Goal: Transaction & Acquisition: Book appointment/travel/reservation

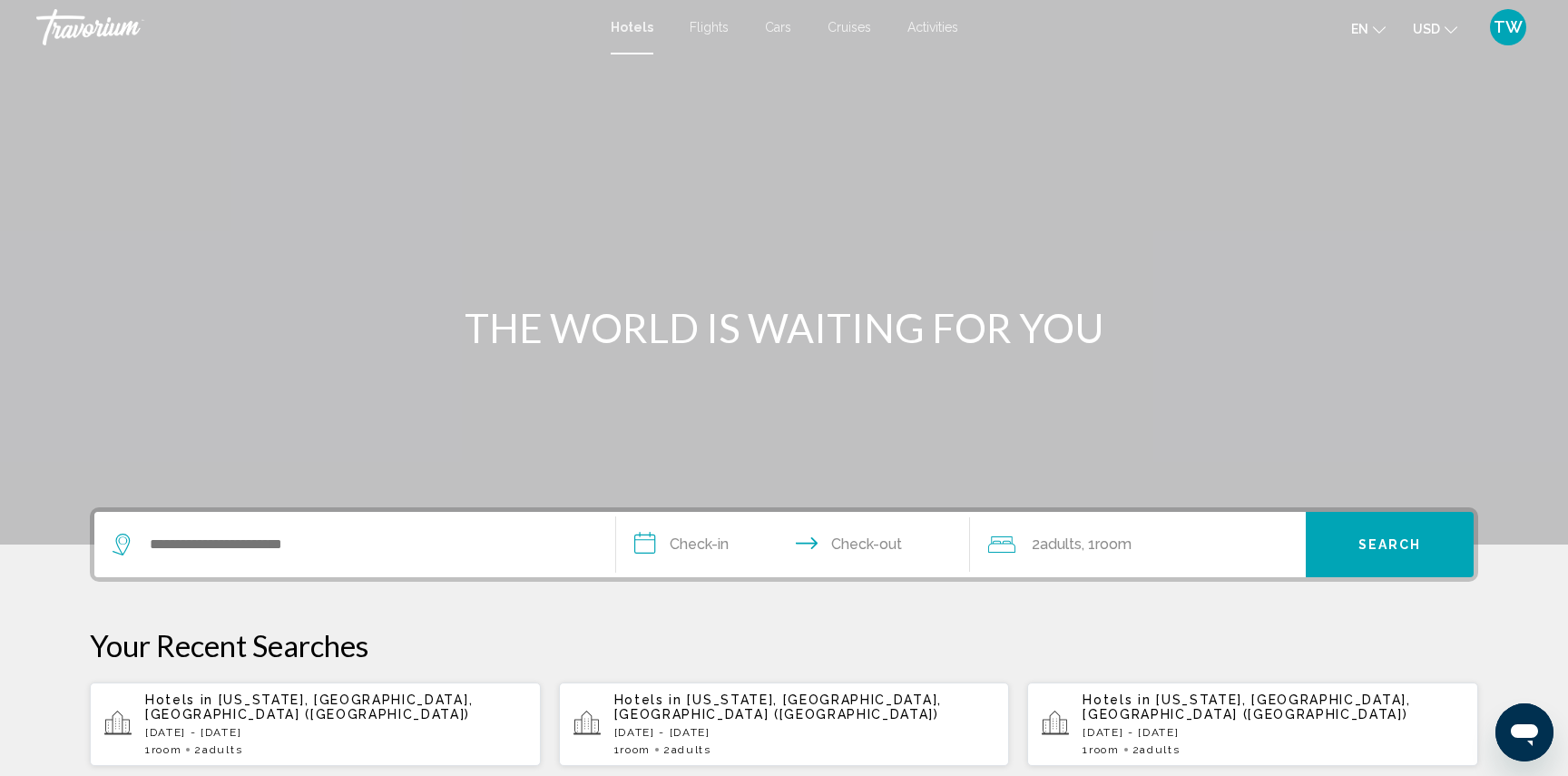
click at [1134, 709] on div "Hotels in [US_STATE], [GEOGRAPHIC_DATA], [GEOGRAPHIC_DATA] ([GEOGRAPHIC_DATA]) …" at bounding box center [1273, 723] width 382 height 64
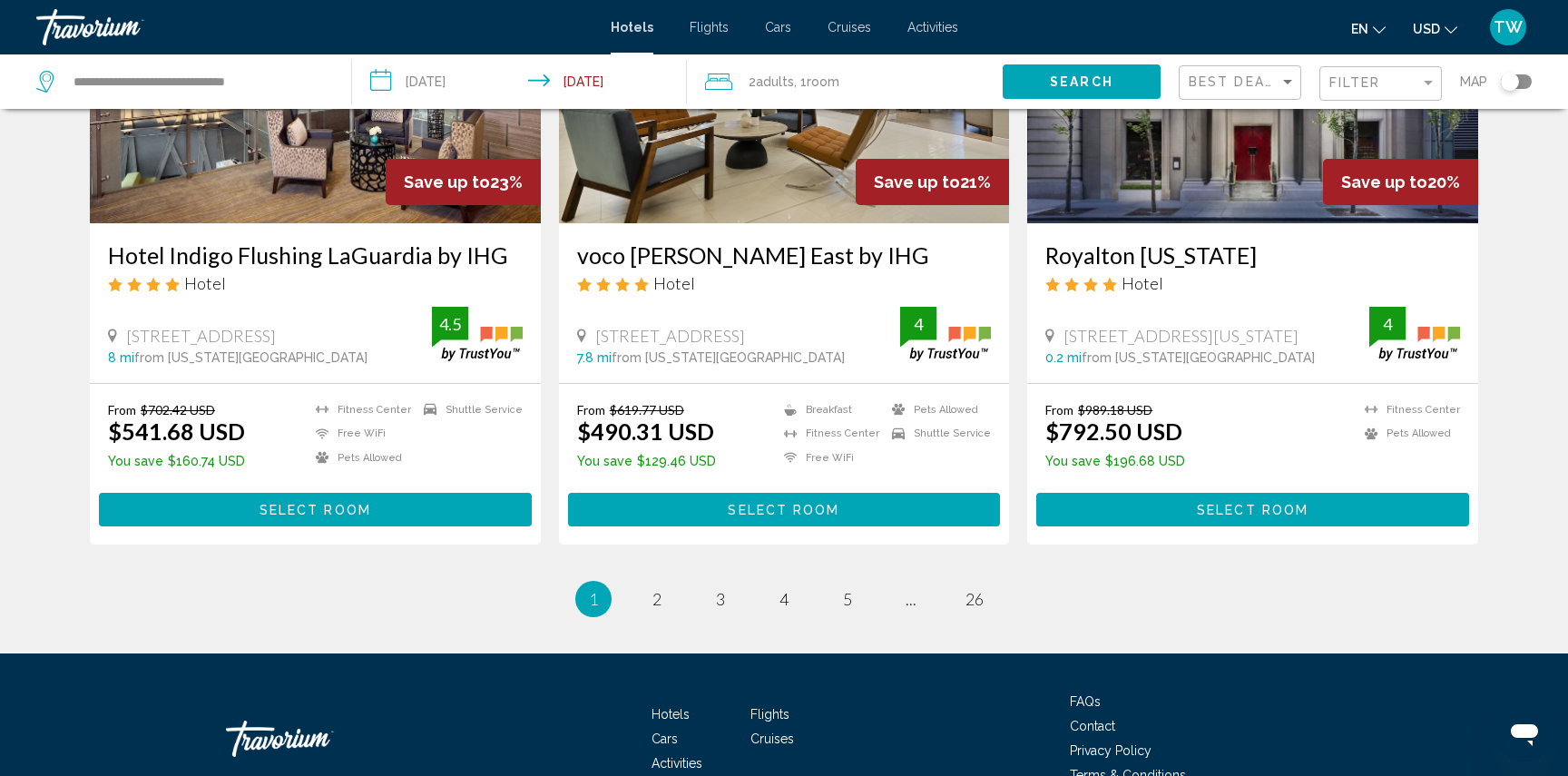
scroll to position [2233, 0]
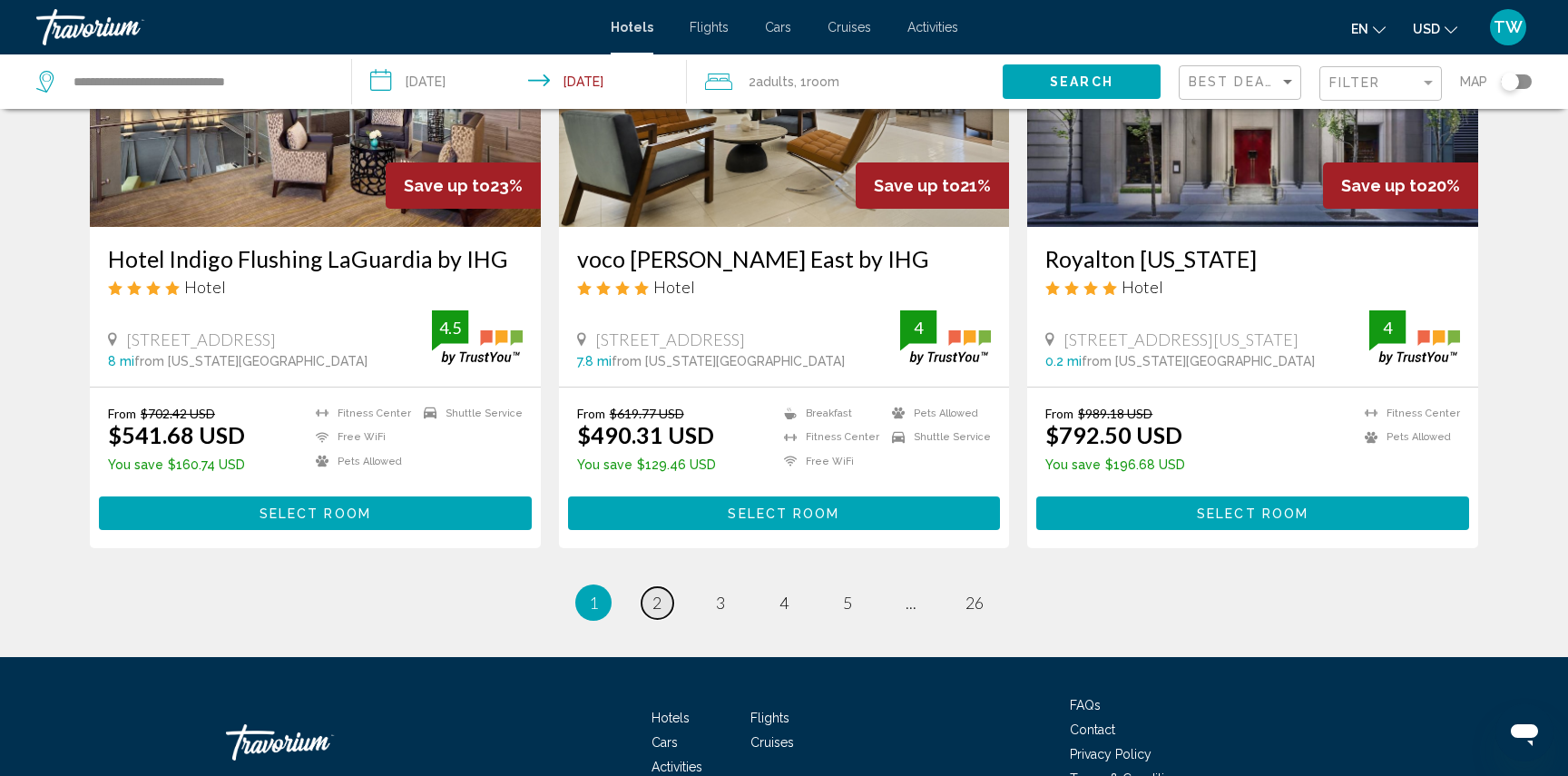
click at [660, 610] on span "2" at bounding box center [657, 602] width 9 height 20
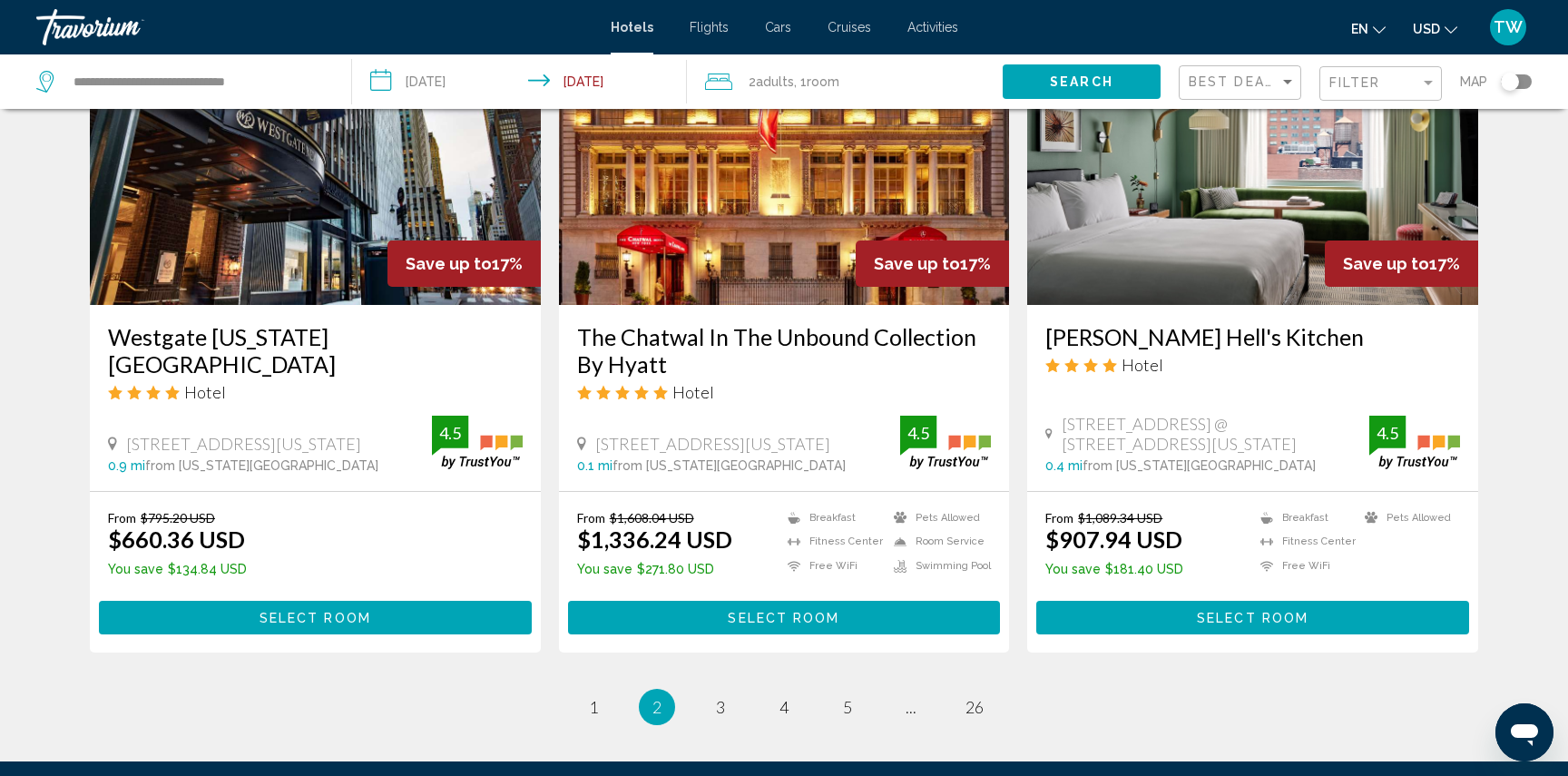
scroll to position [2334, 0]
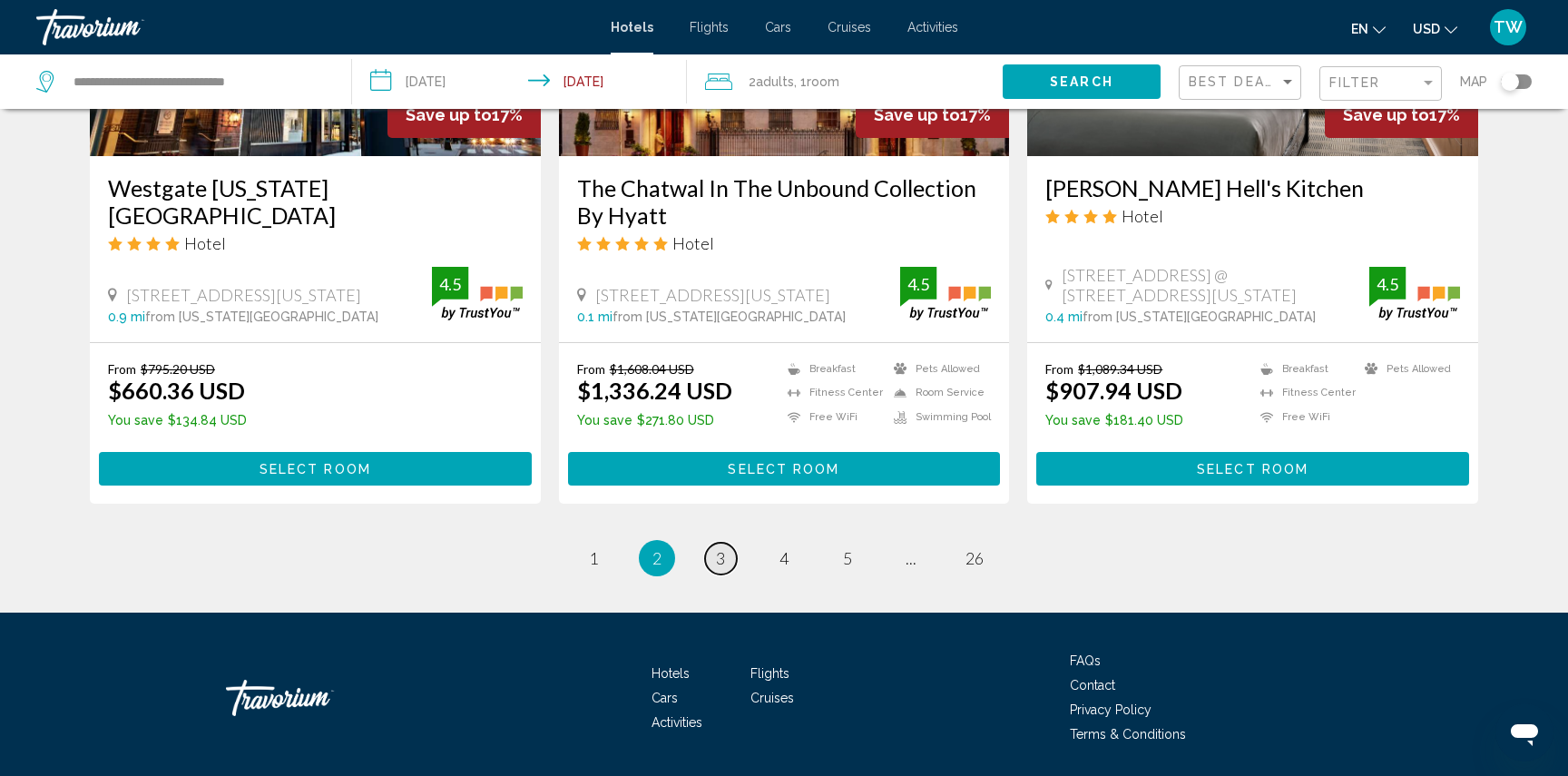
click at [723, 548] on span "3" at bounding box center [721, 558] width 9 height 20
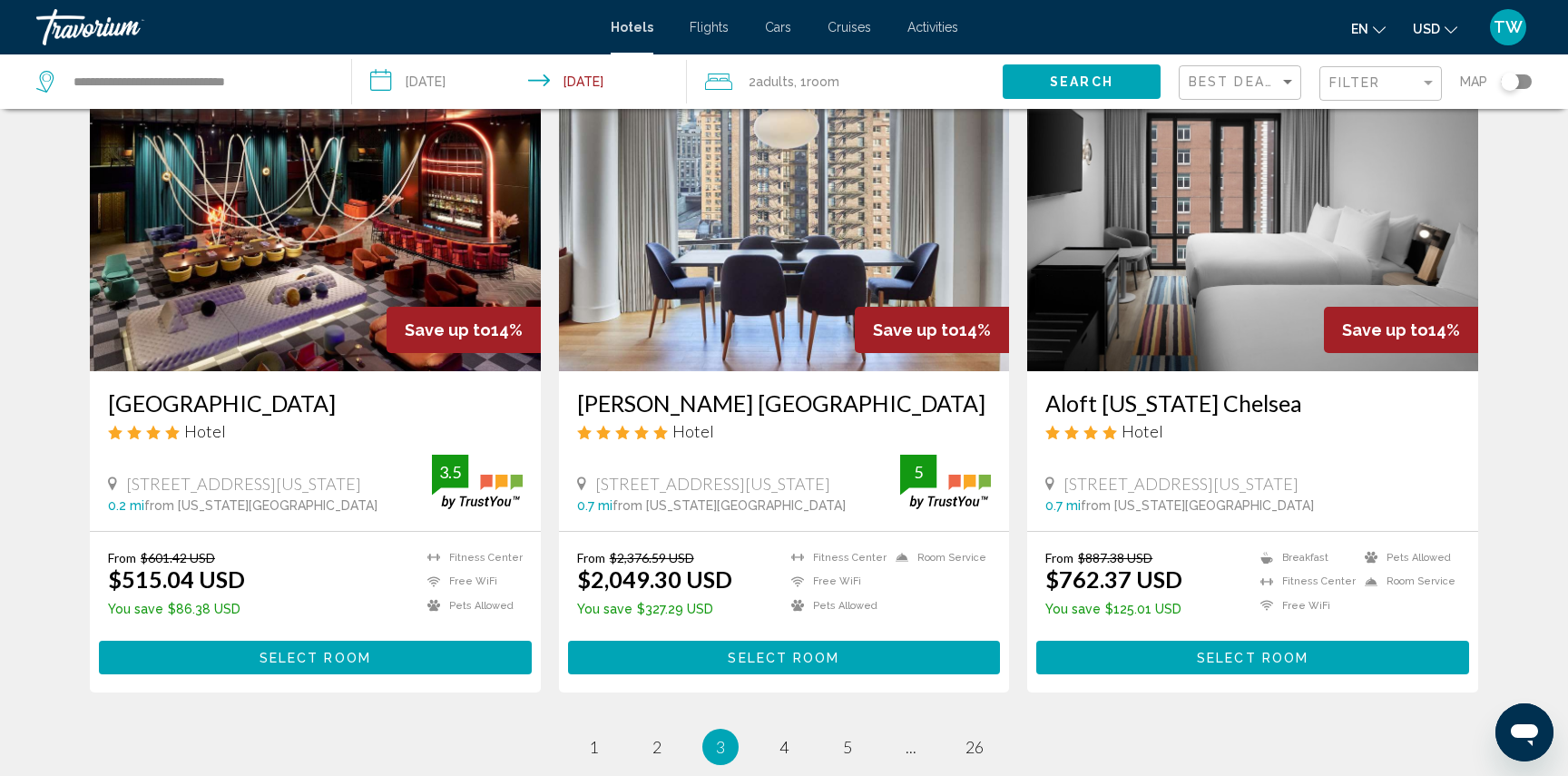
scroll to position [2309, 0]
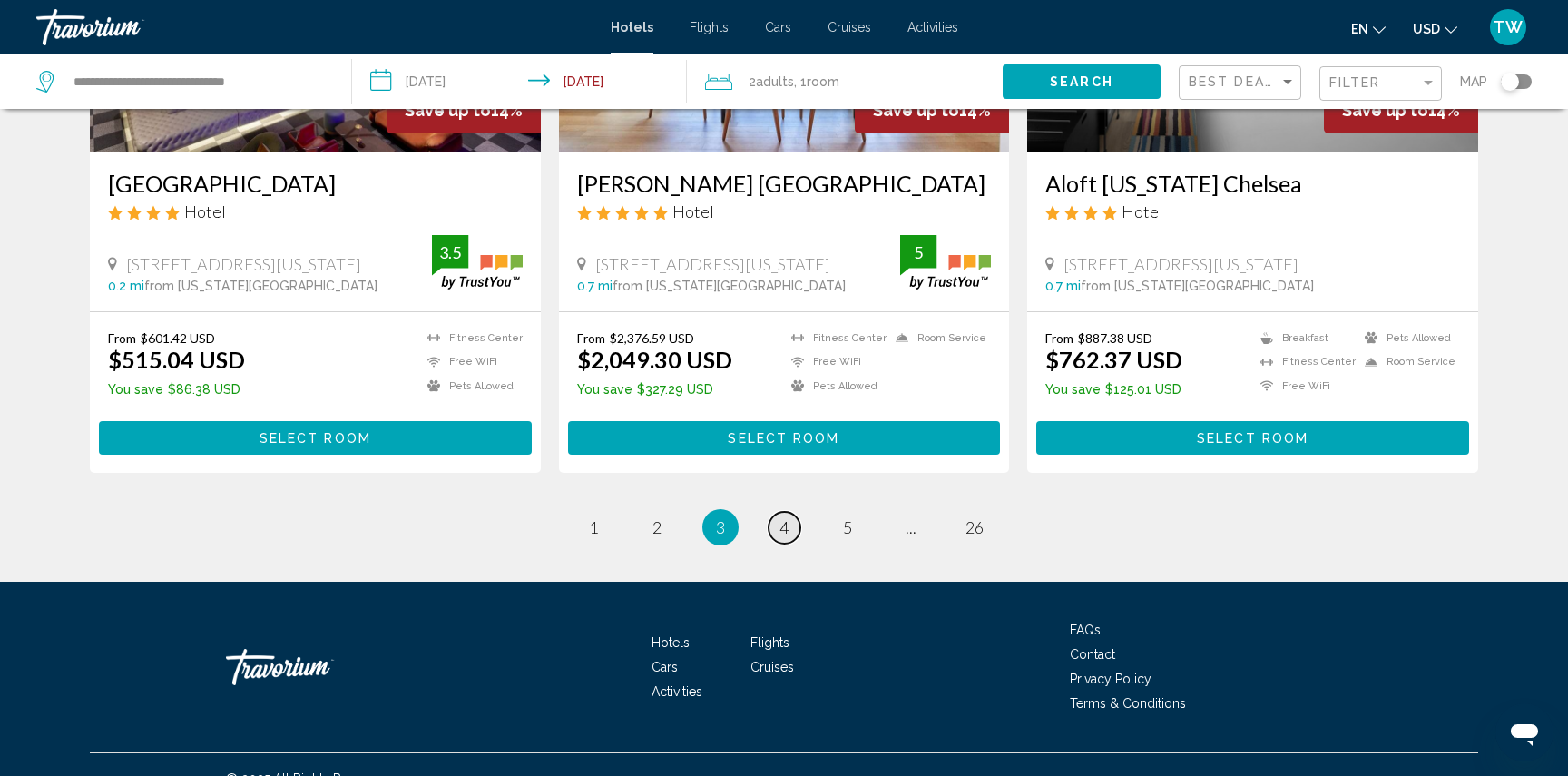
click at [790, 512] on link "page 4" at bounding box center [784, 527] width 31 height 31
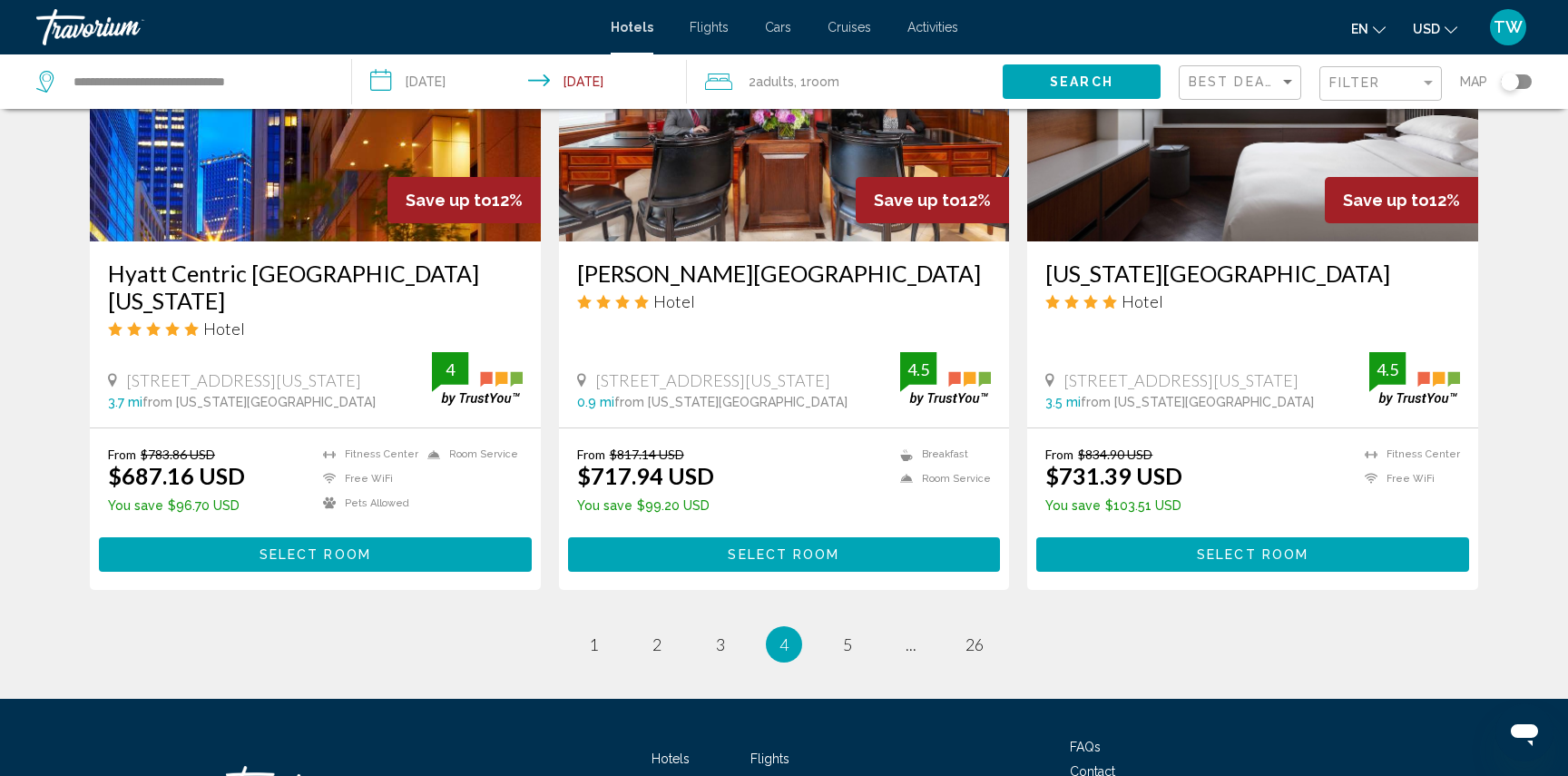
scroll to position [2308, 0]
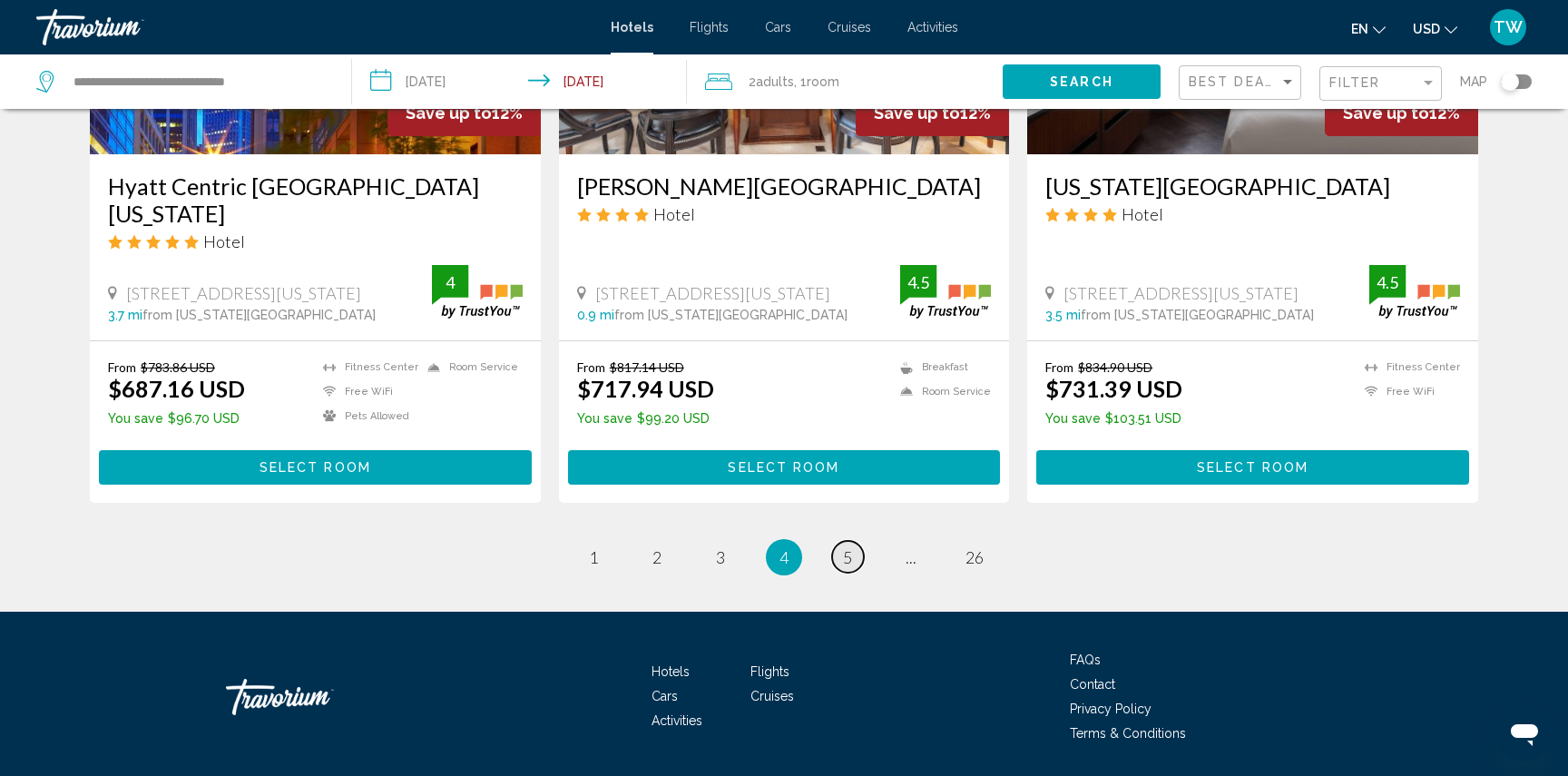
click at [844, 547] on span "5" at bounding box center [847, 557] width 9 height 20
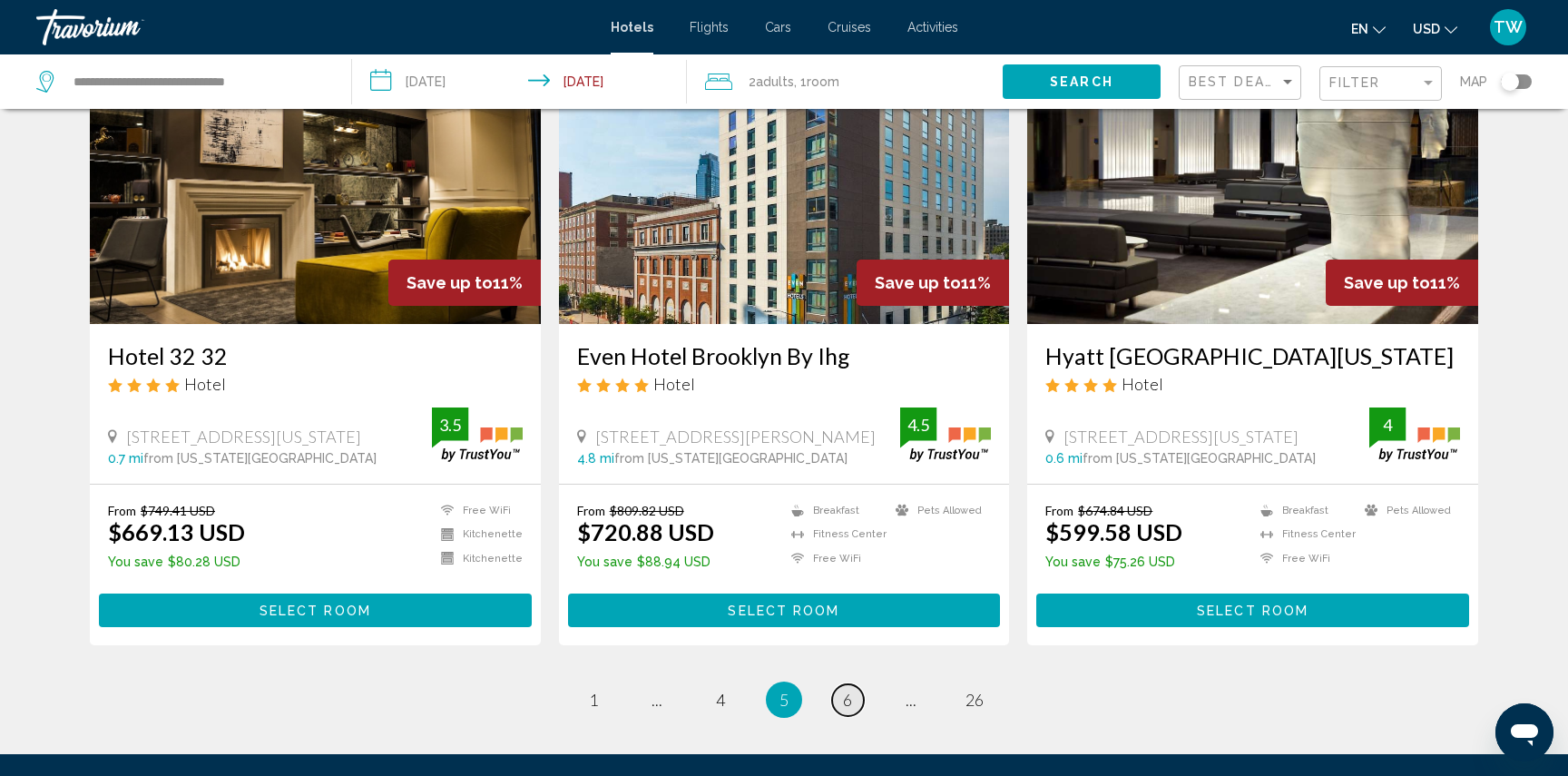
scroll to position [2110, 0]
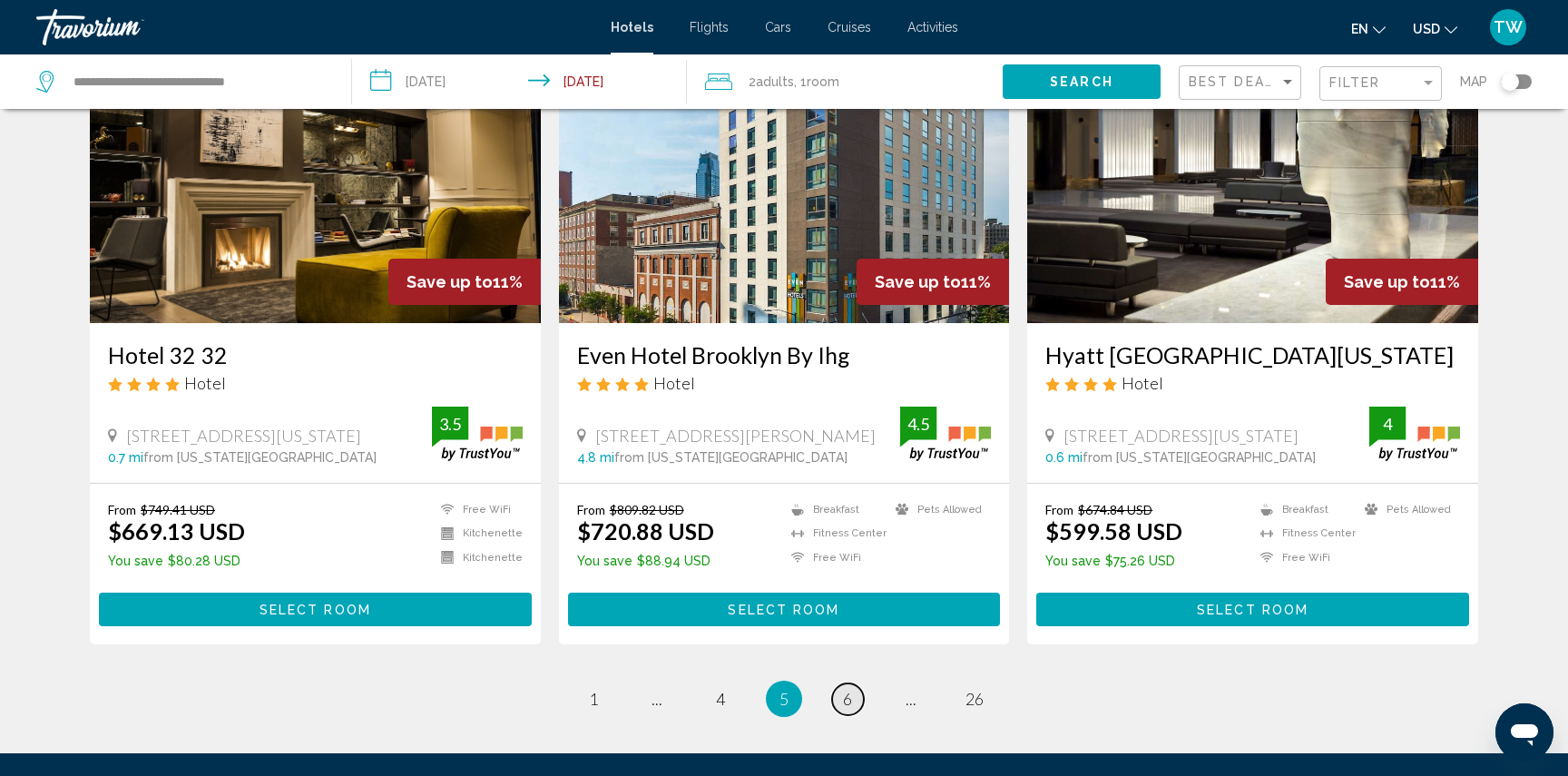
click at [845, 690] on span "6" at bounding box center [847, 698] width 9 height 20
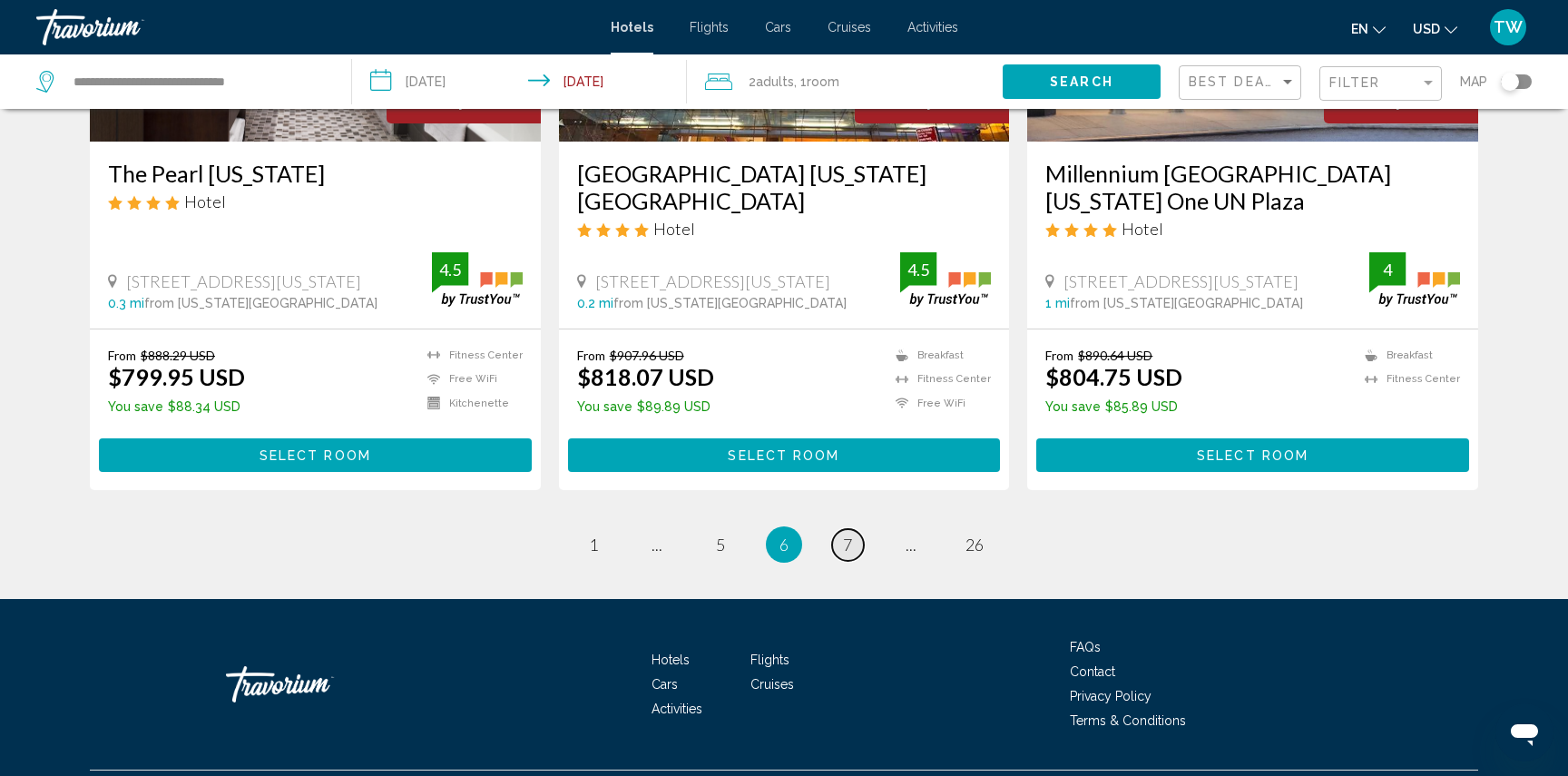
scroll to position [2320, 0]
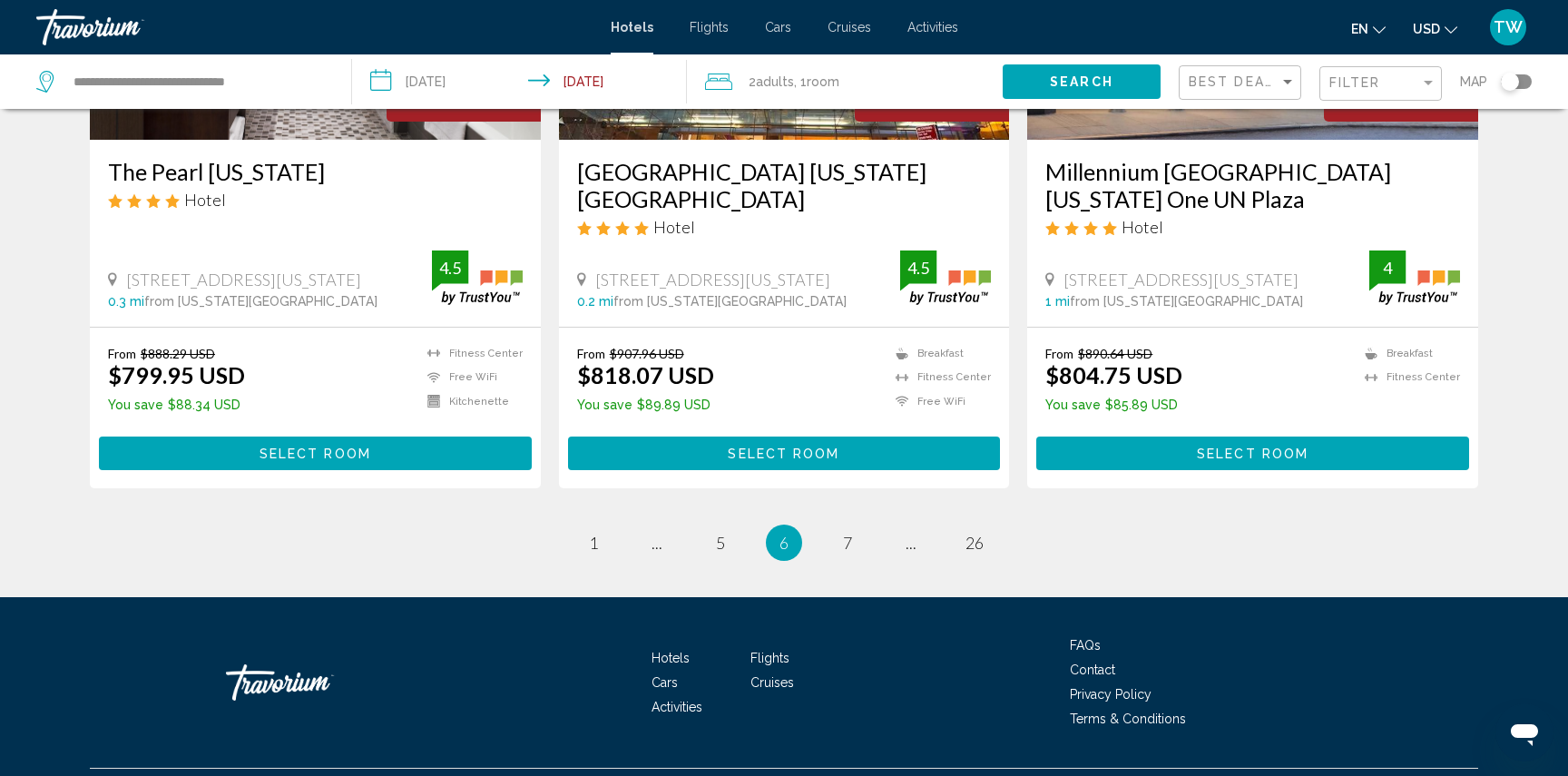
click at [675, 549] on ul "6 / 26 page 1 page ... page 5 You're on page 6 page 7 page ... page 26" at bounding box center [784, 542] width 1389 height 36
click at [657, 546] on span "..." at bounding box center [657, 543] width 11 height 20
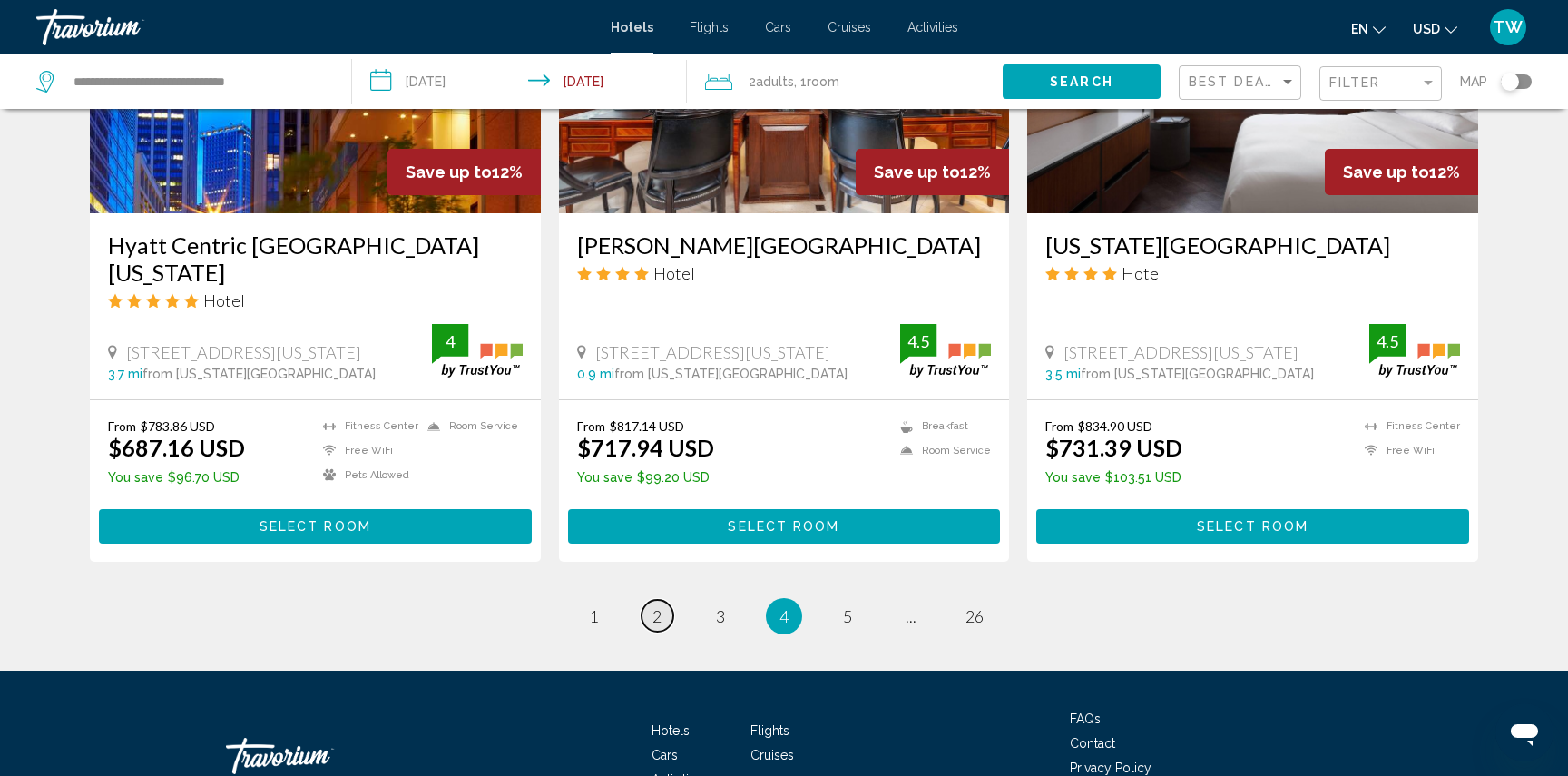
scroll to position [2308, 0]
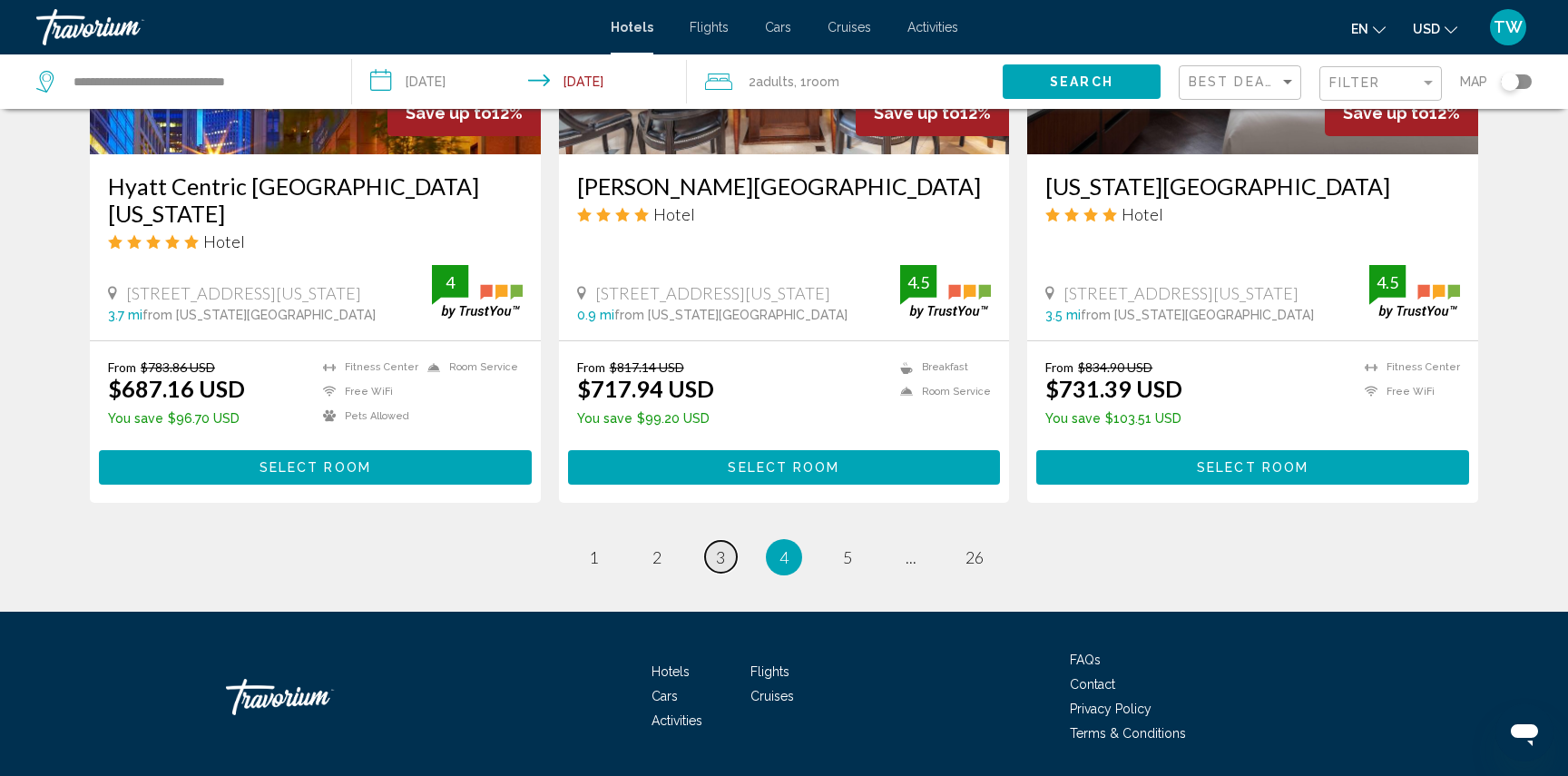
click at [718, 547] on span "3" at bounding box center [721, 557] width 9 height 20
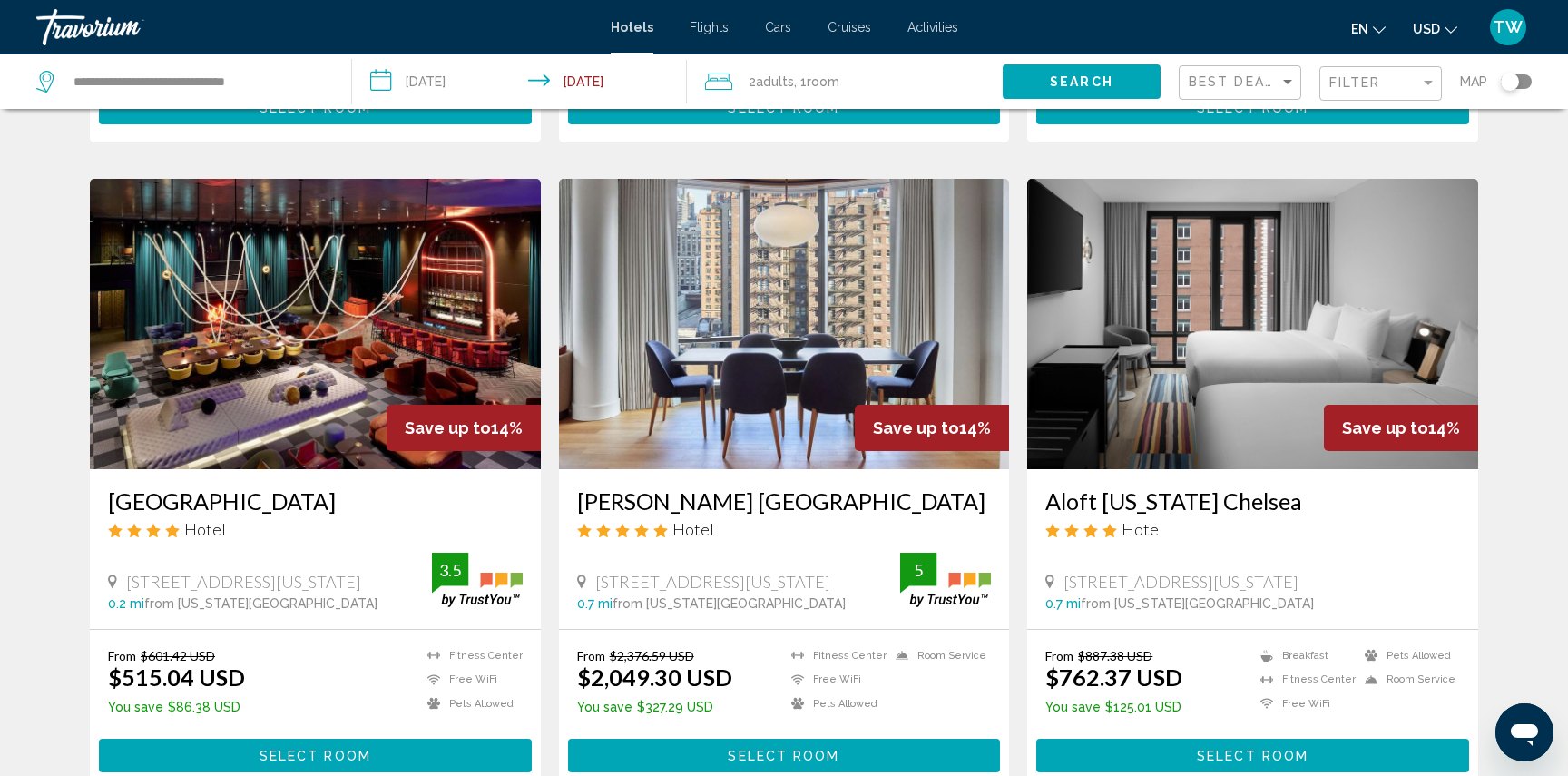
scroll to position [2007, 0]
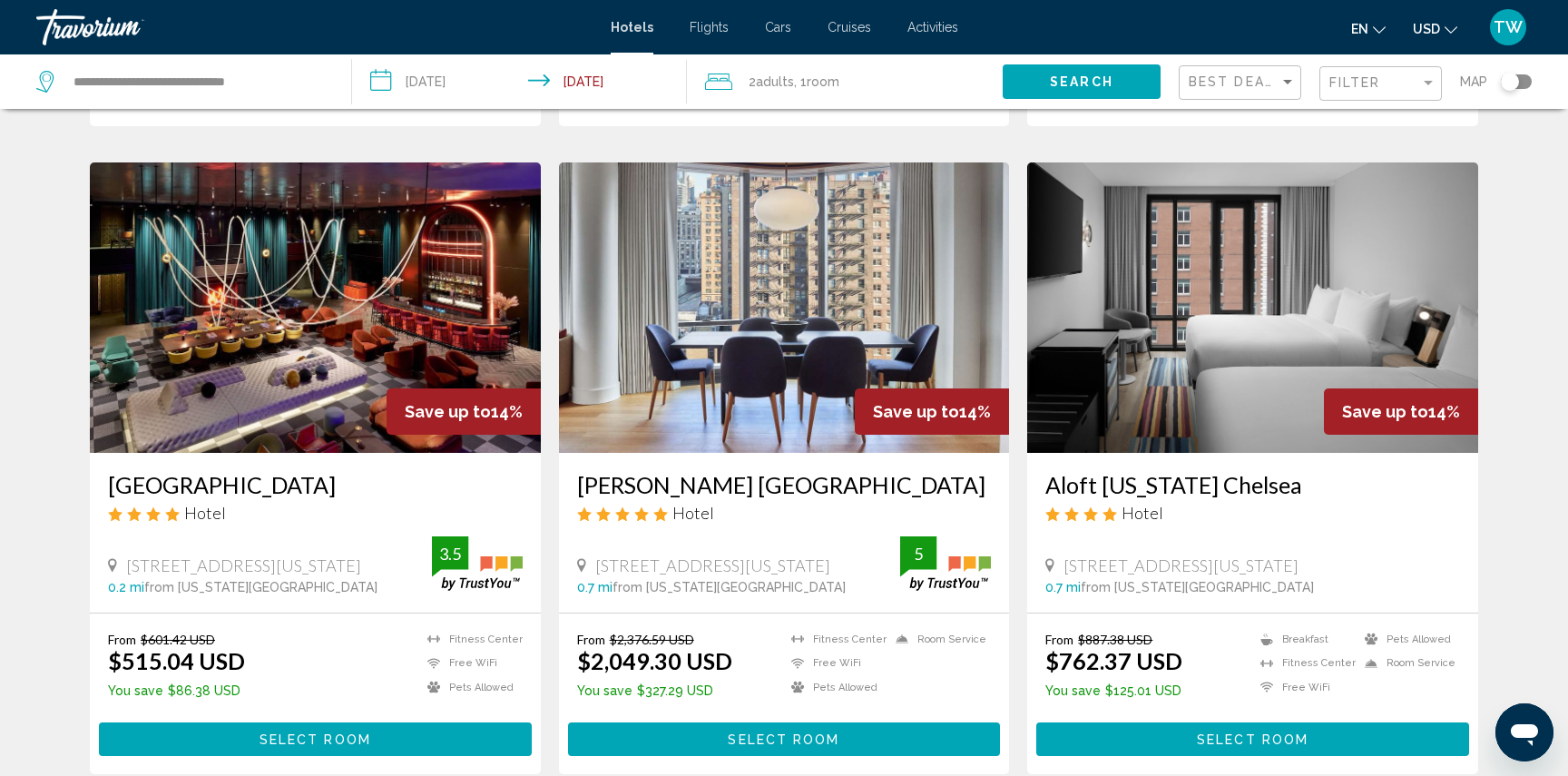
click at [401, 346] on img "Main content" at bounding box center [315, 308] width 451 height 290
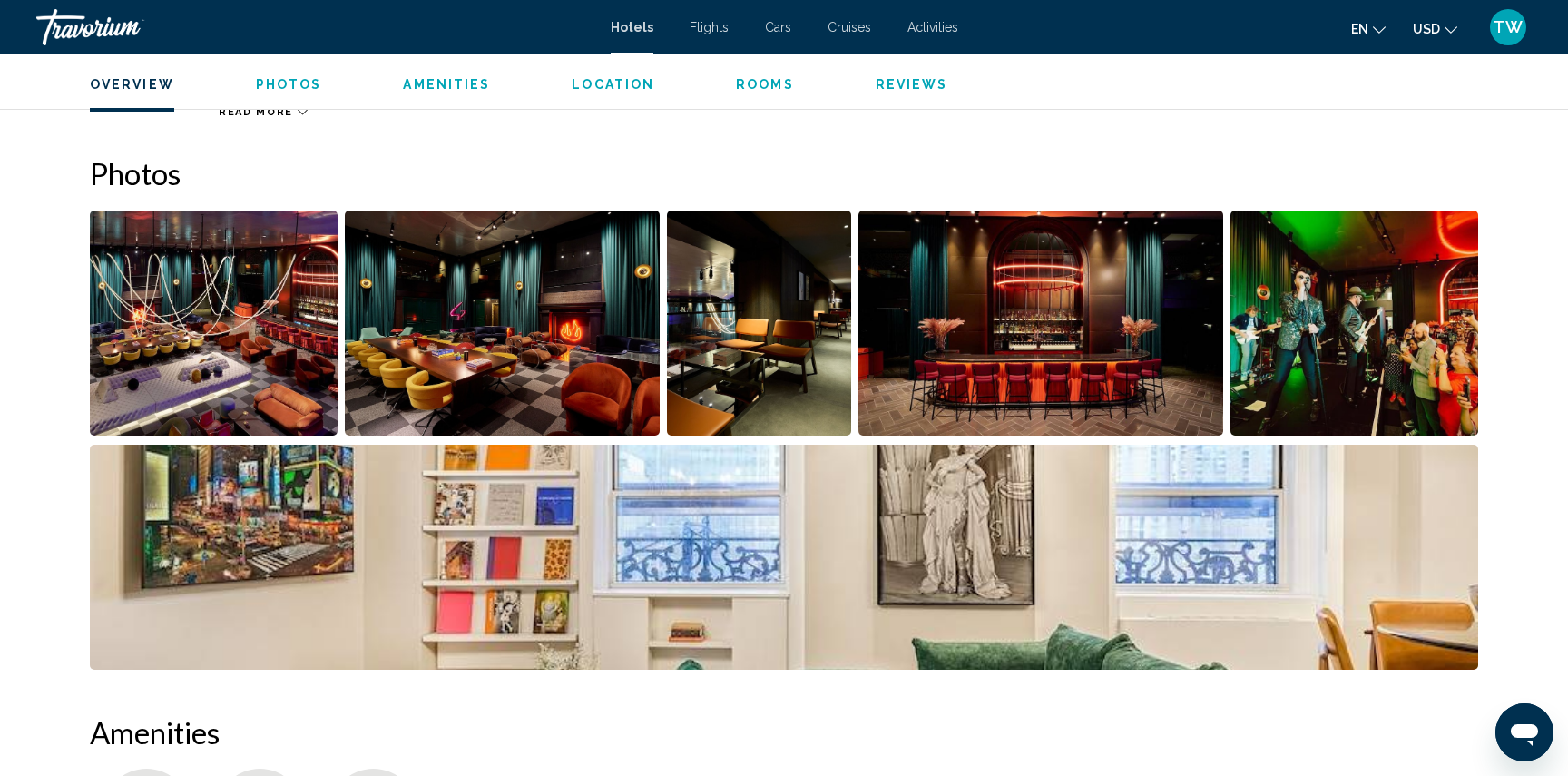
scroll to position [841, 0]
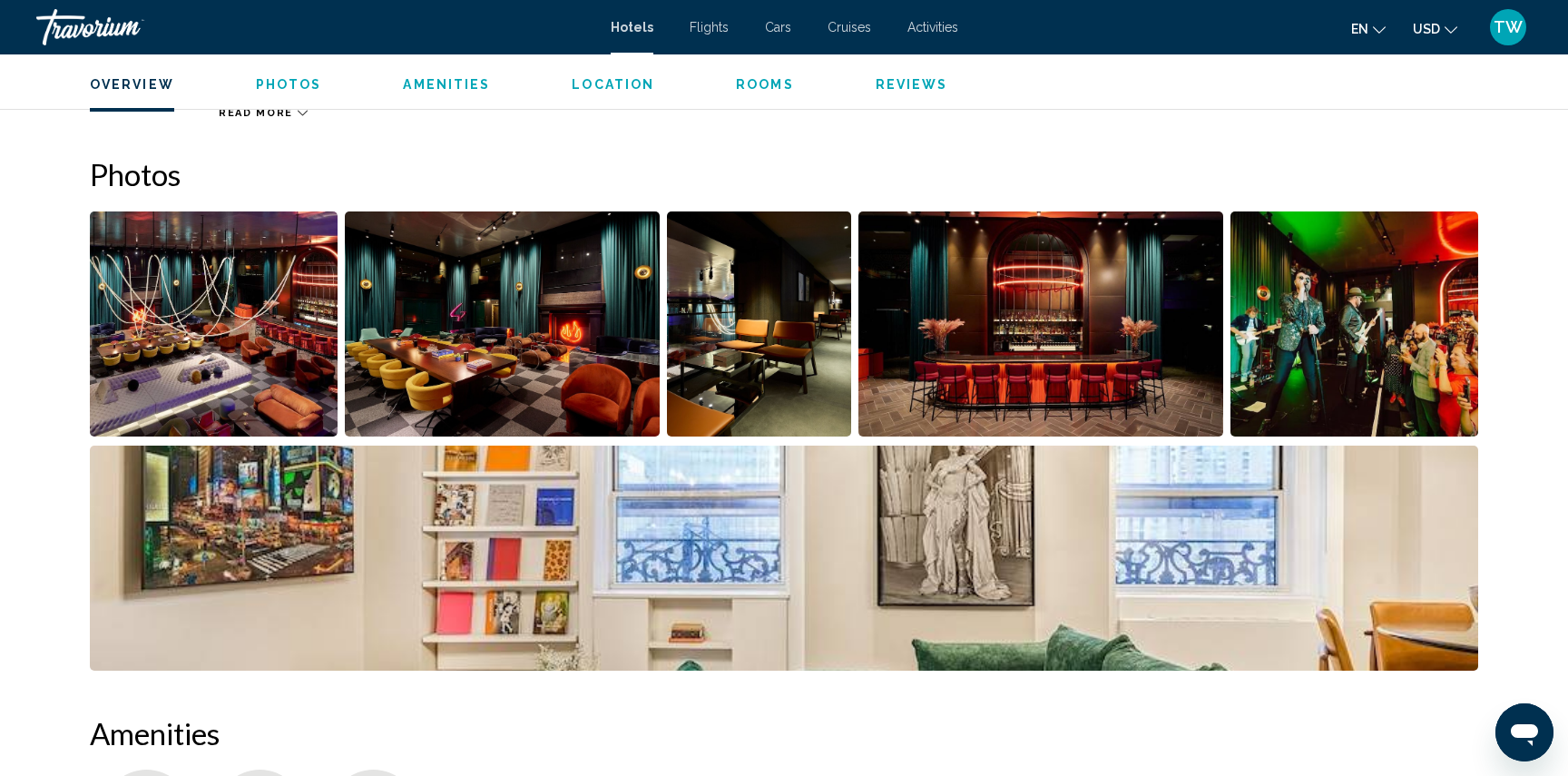
click at [289, 513] on img "Open full-screen image slider" at bounding box center [784, 558] width 1389 height 225
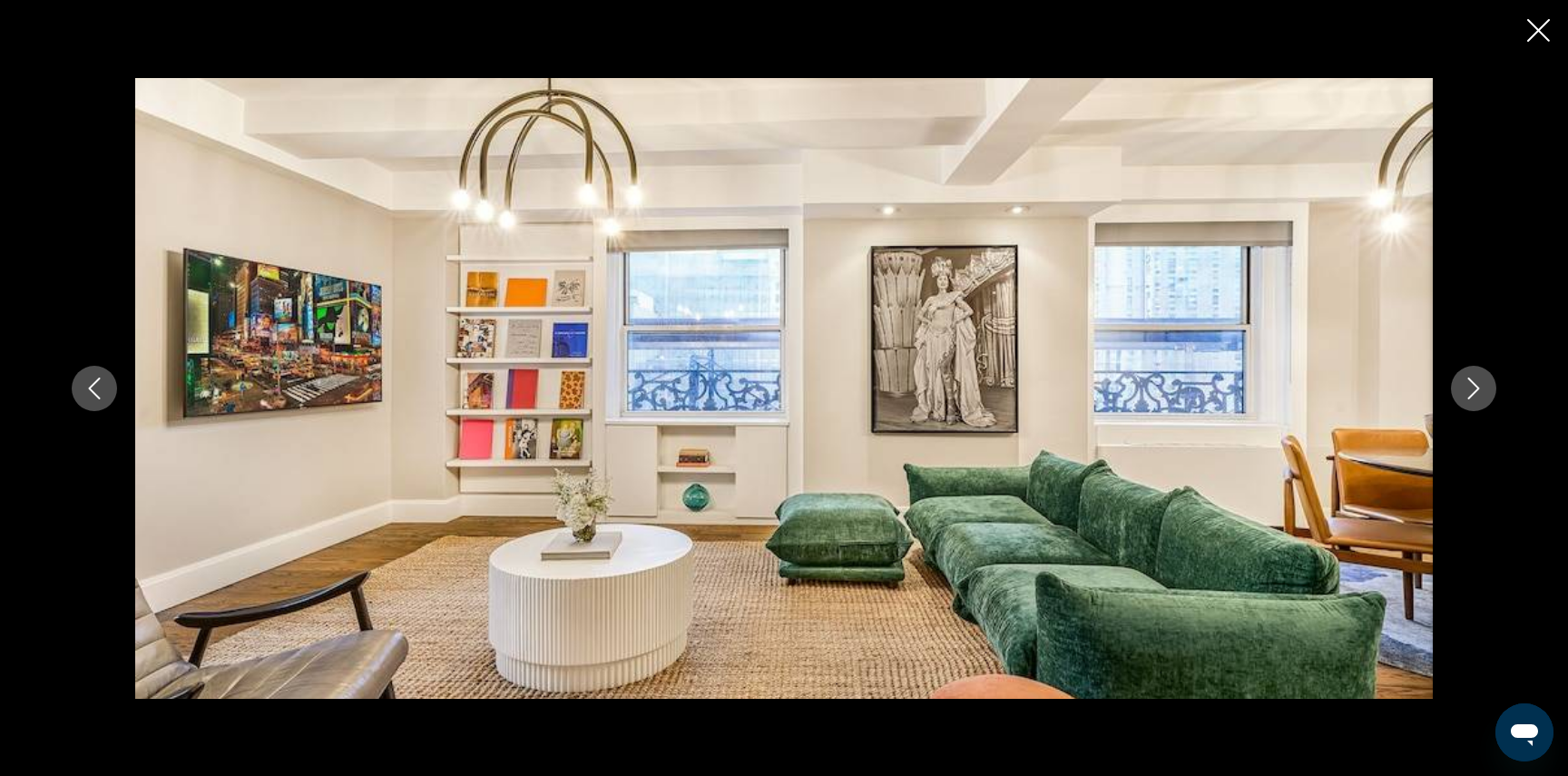
click at [1465, 395] on icon "Next image" at bounding box center [1474, 389] width 22 height 22
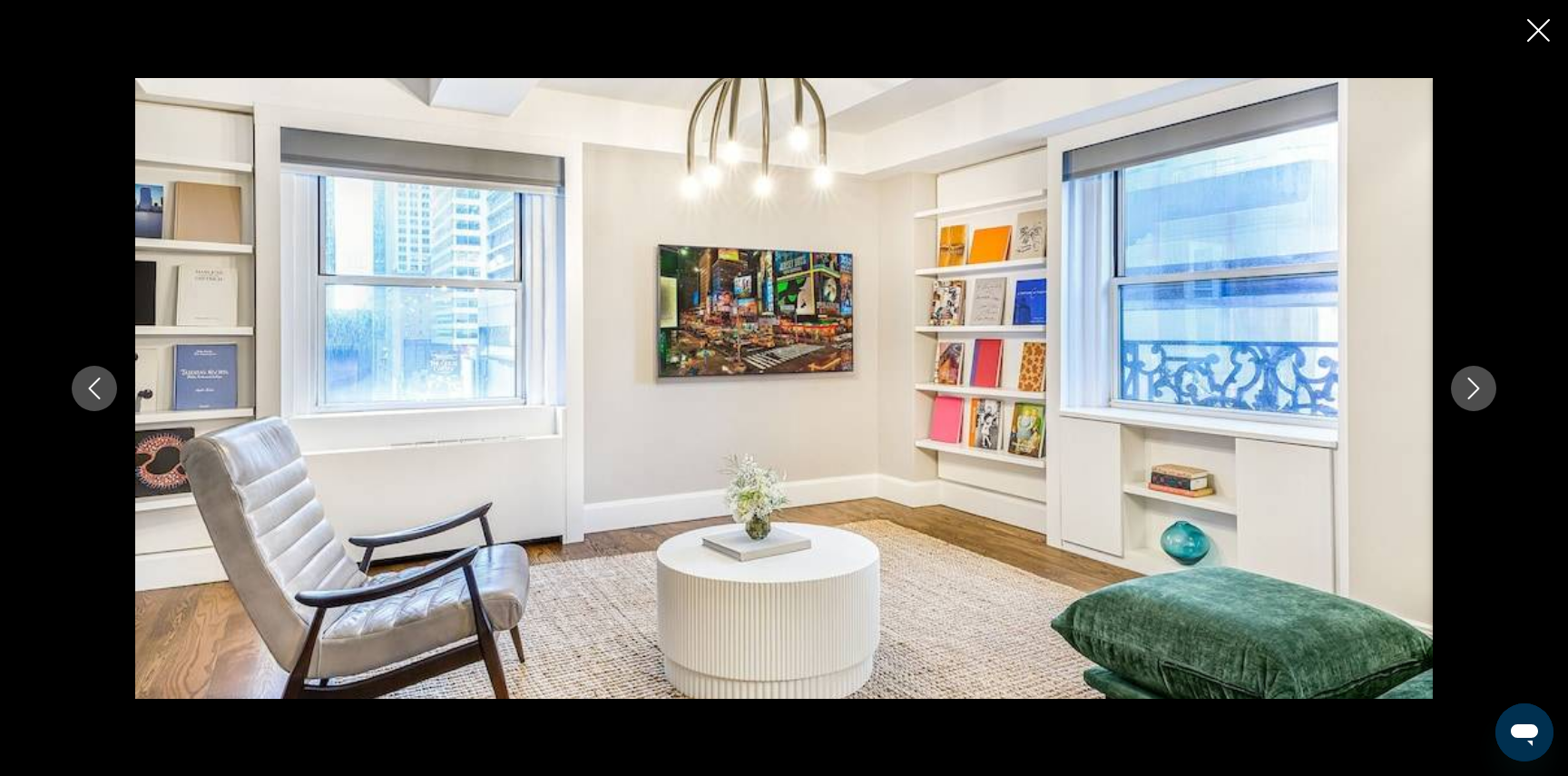
click at [1465, 395] on icon "Next image" at bounding box center [1474, 389] width 22 height 22
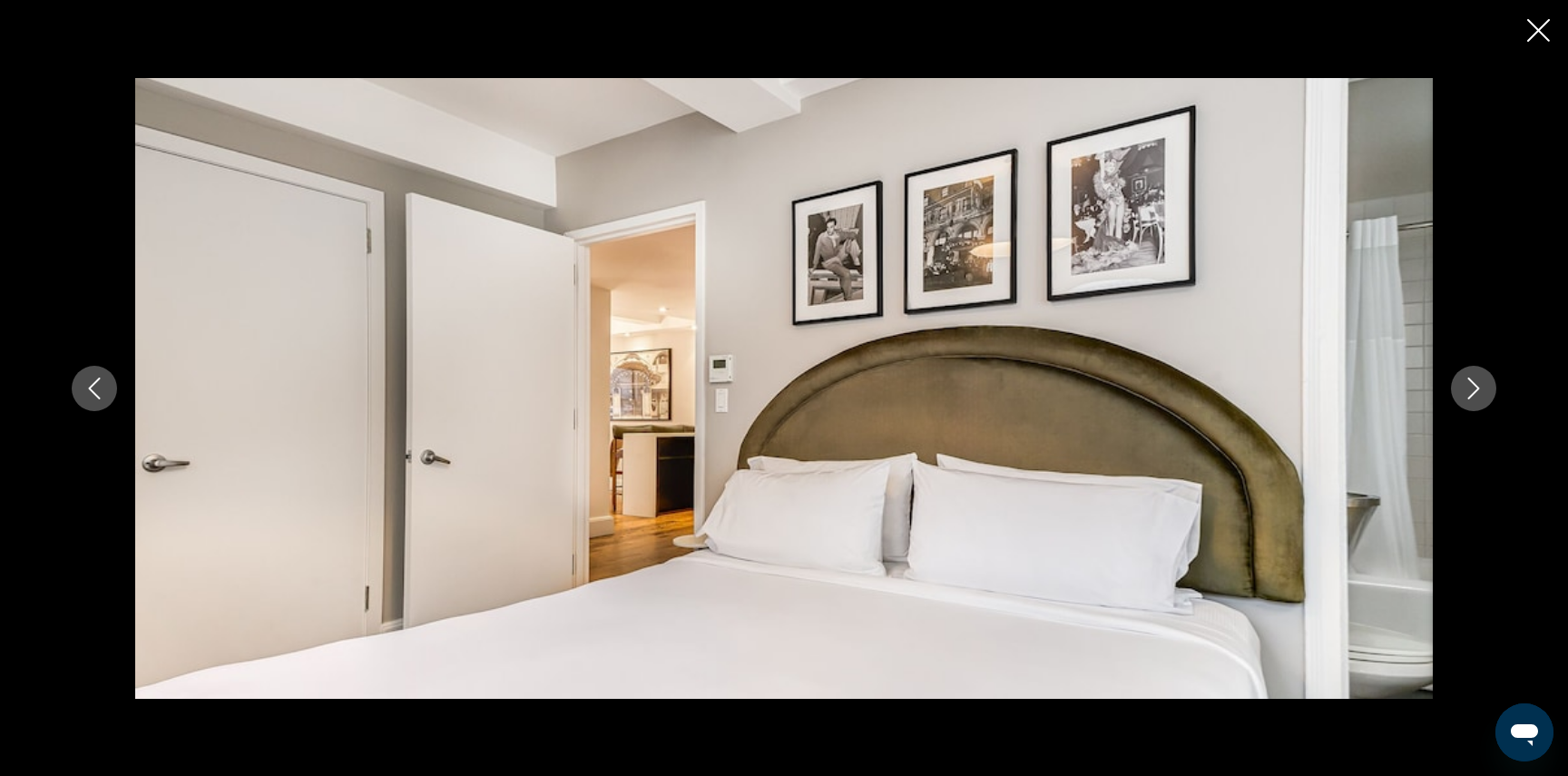
click at [1465, 395] on icon "Next image" at bounding box center [1474, 389] width 22 height 22
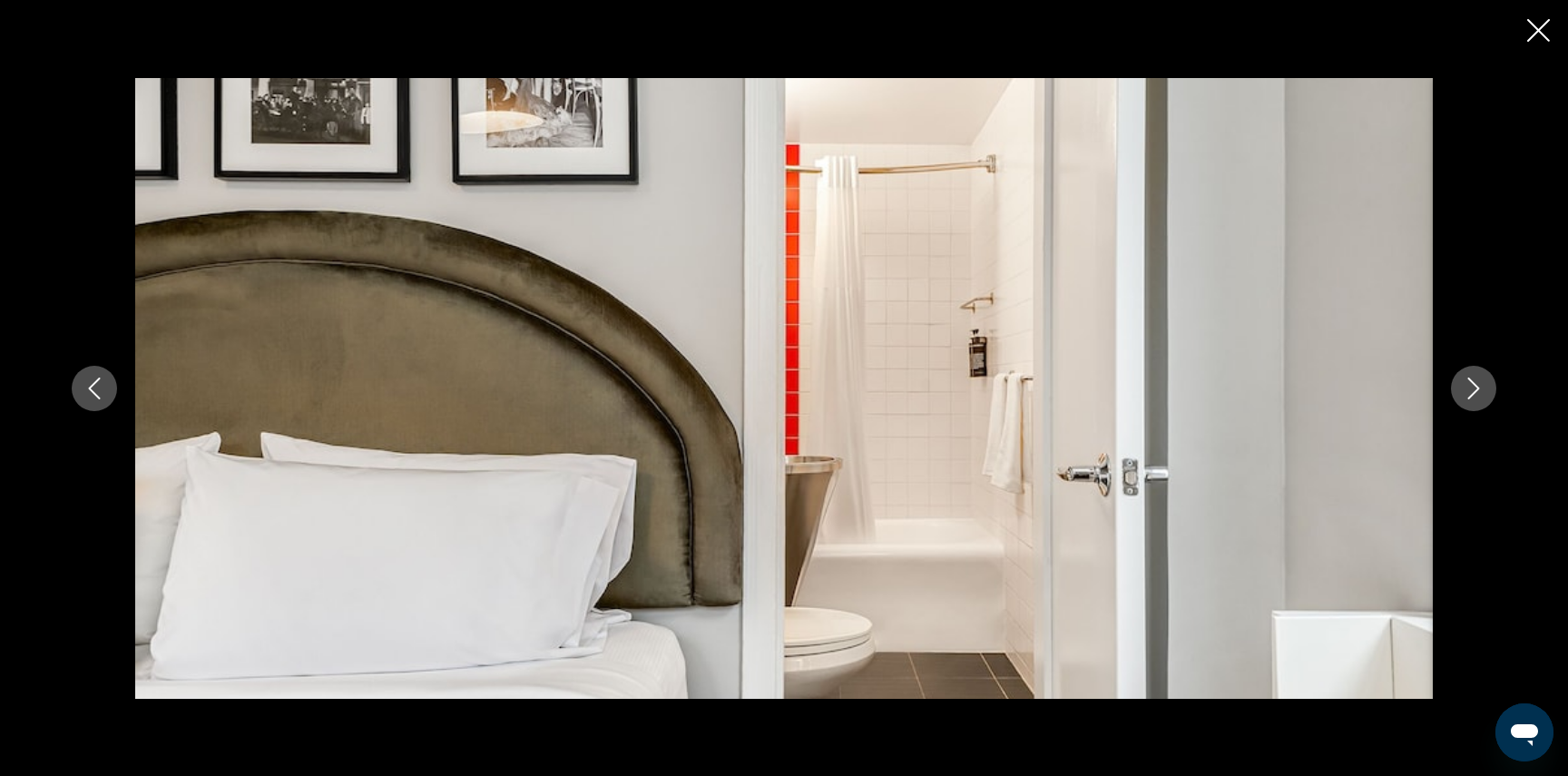
click at [1465, 395] on icon "Next image" at bounding box center [1474, 389] width 22 height 22
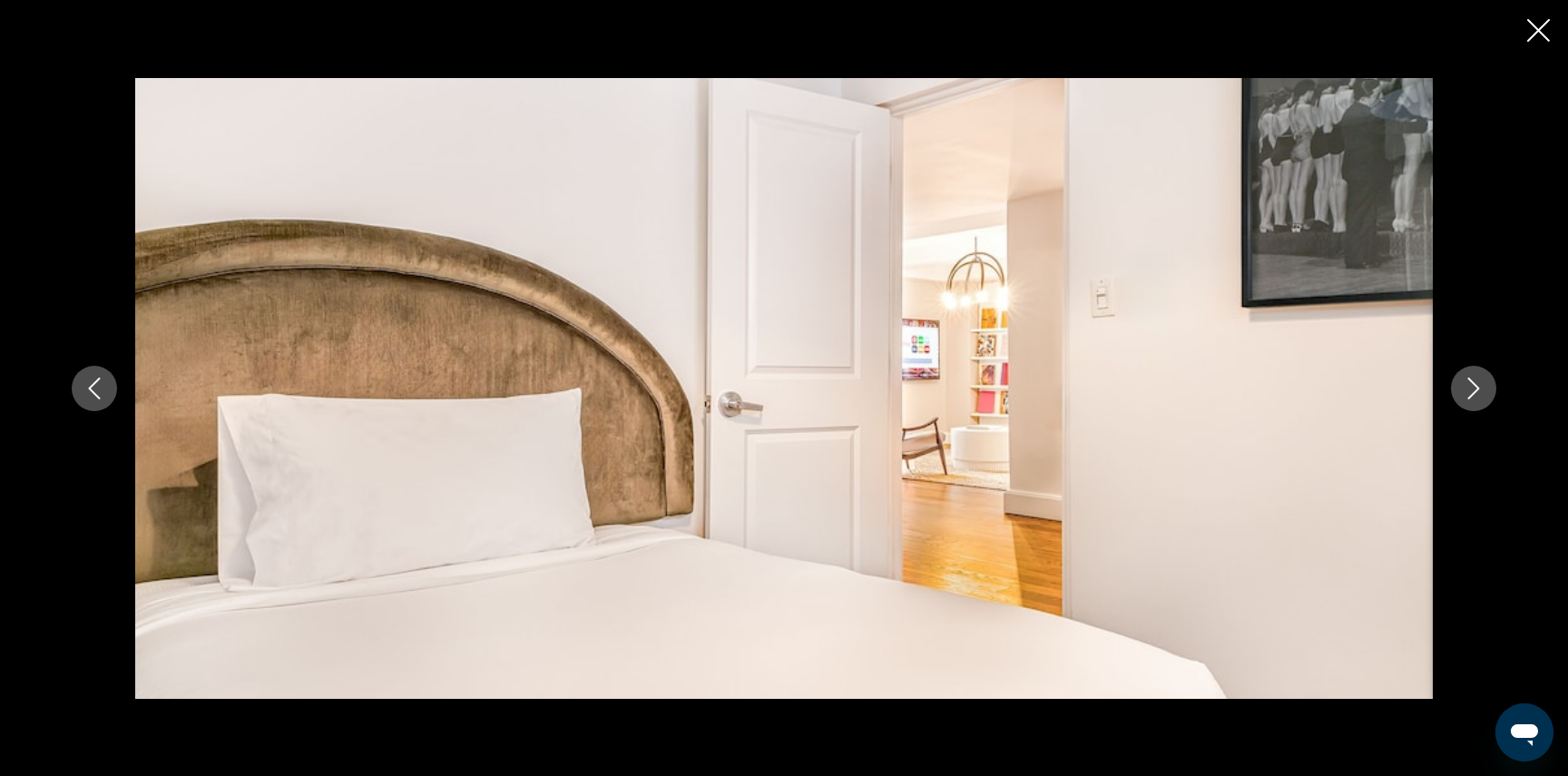
click at [1465, 395] on icon "Next image" at bounding box center [1474, 389] width 22 height 22
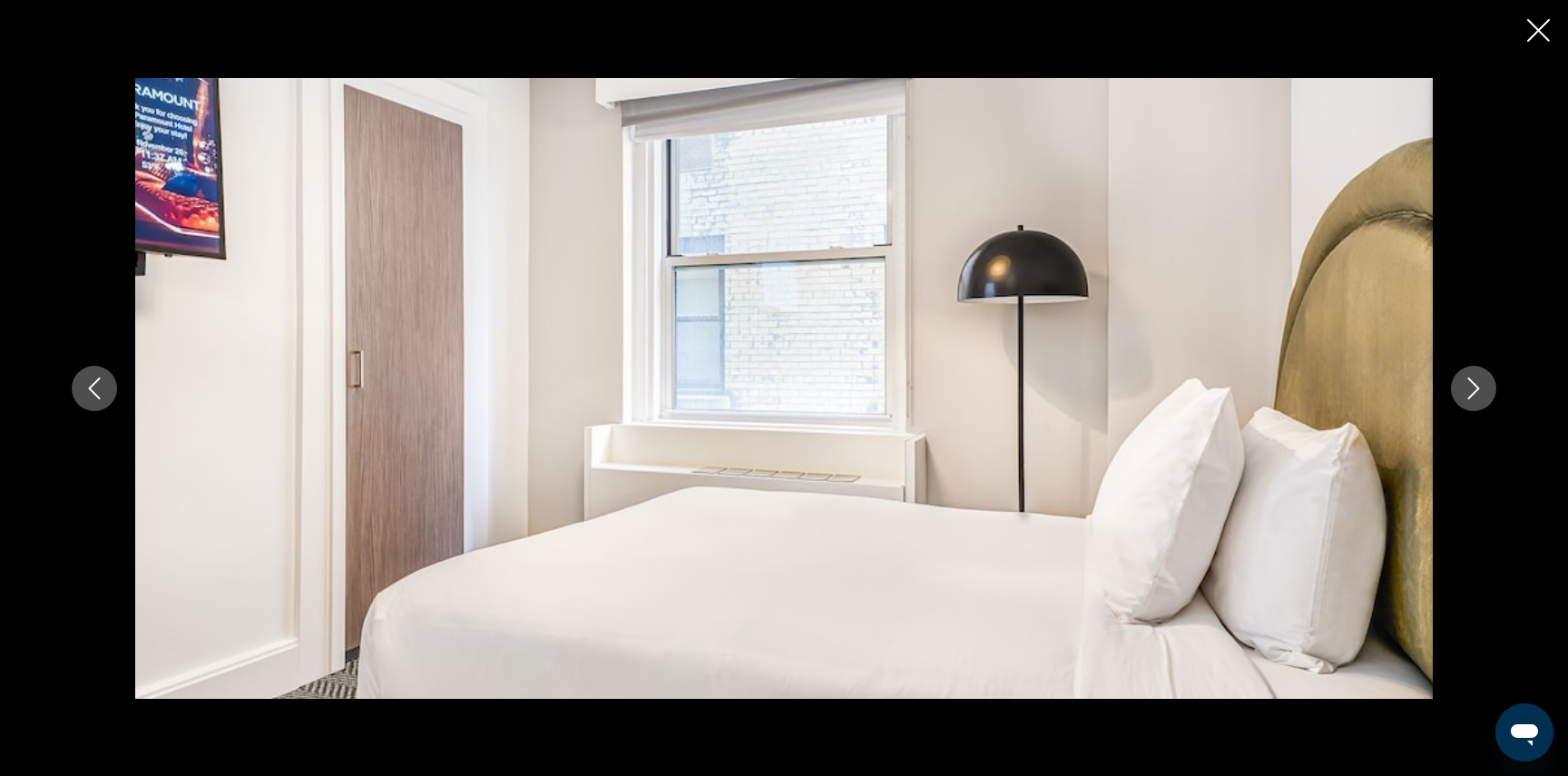
click at [1465, 395] on icon "Next image" at bounding box center [1474, 389] width 22 height 22
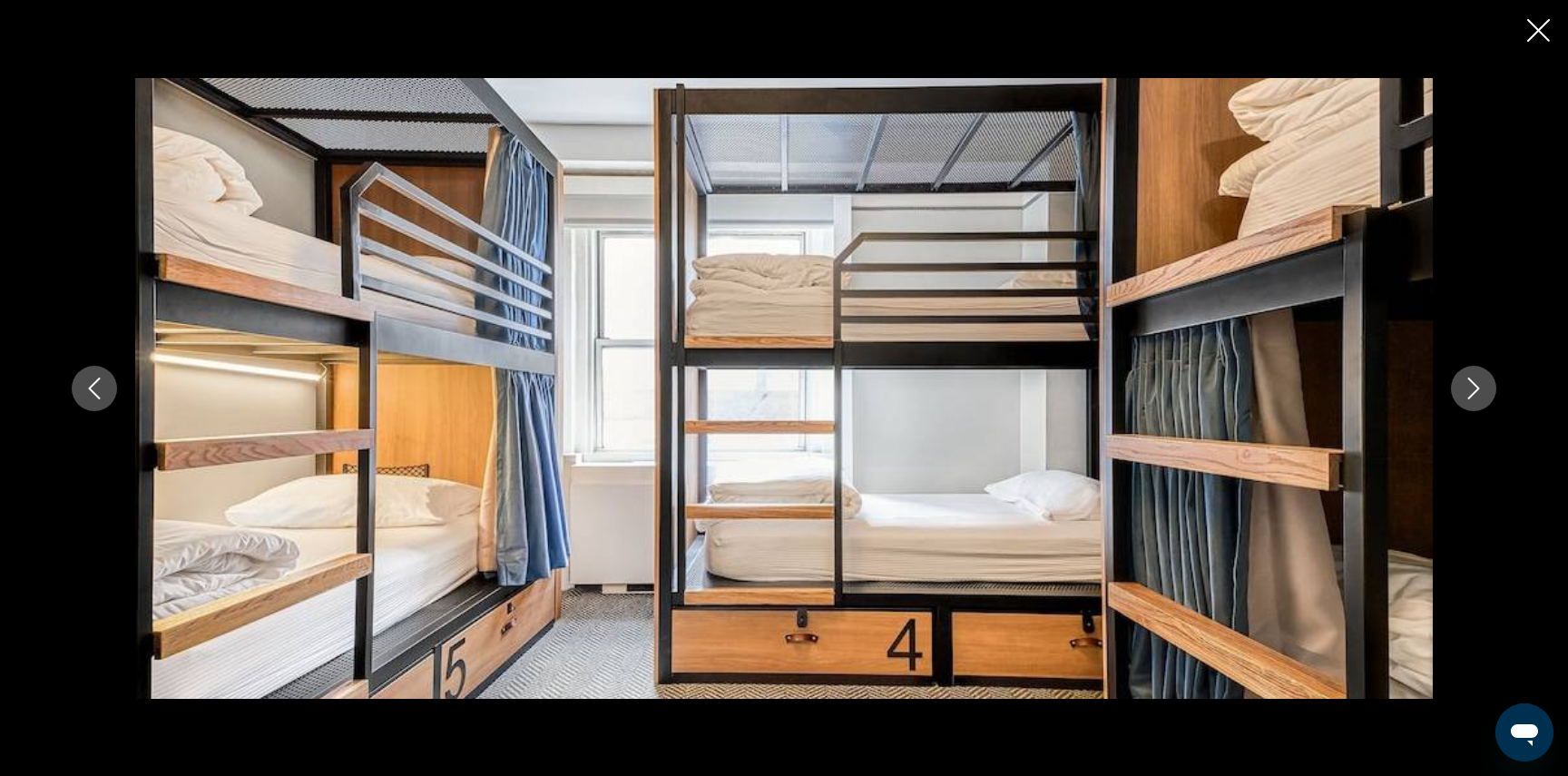
click at [1465, 395] on icon "Next image" at bounding box center [1474, 389] width 22 height 22
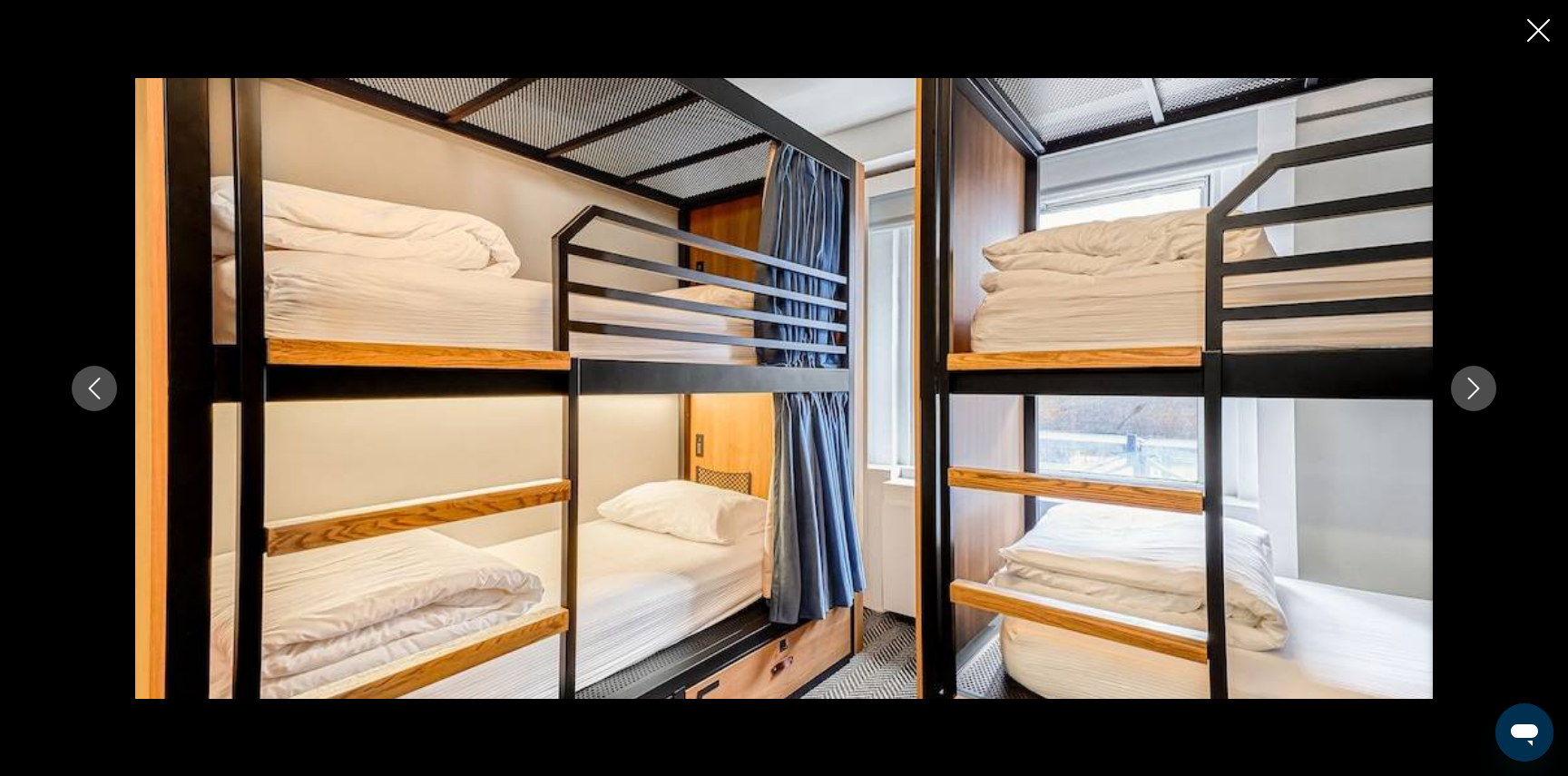
click at [1465, 395] on icon "Next image" at bounding box center [1474, 389] width 22 height 22
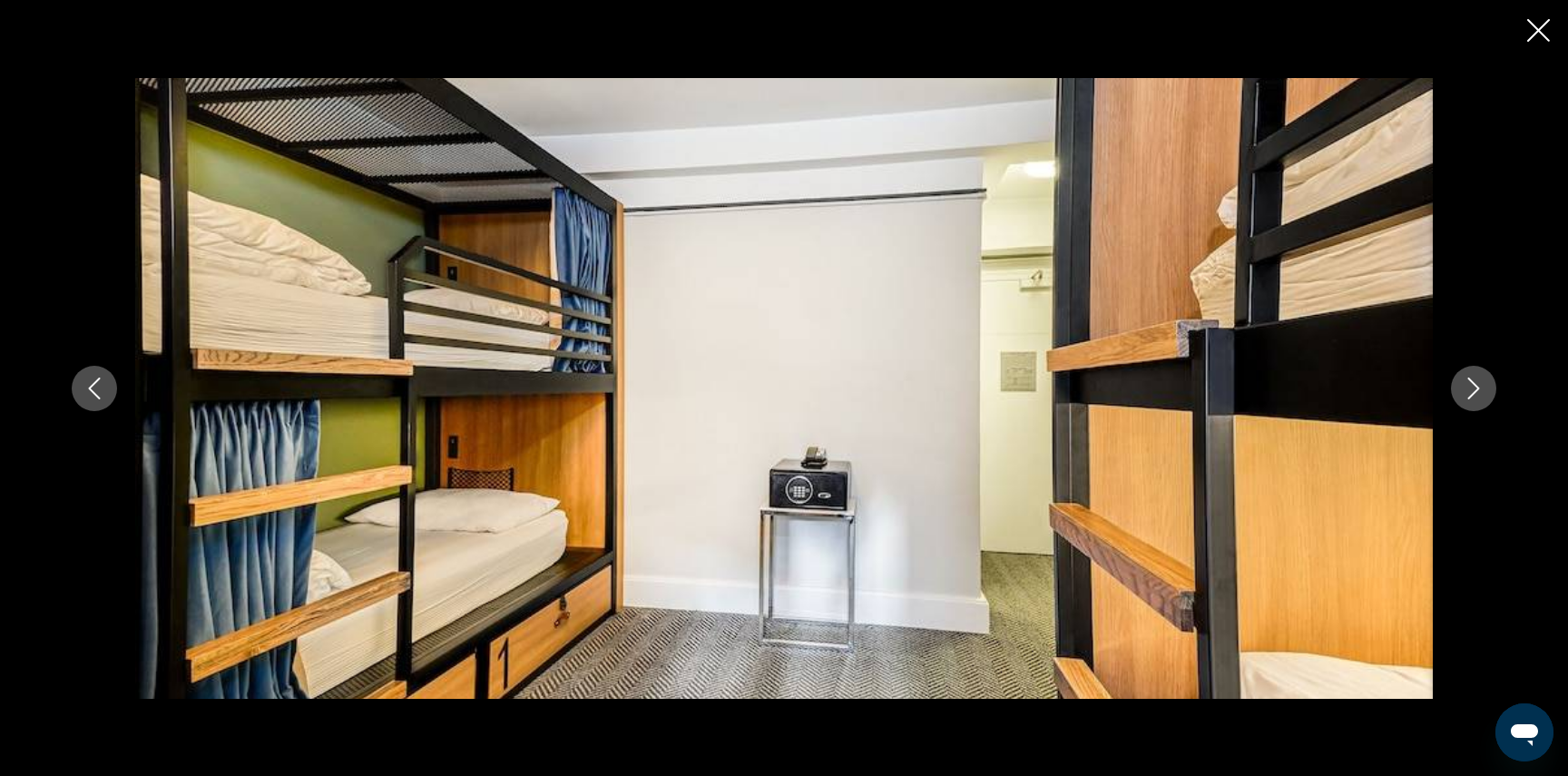
click at [1465, 395] on icon "Next image" at bounding box center [1474, 389] width 22 height 22
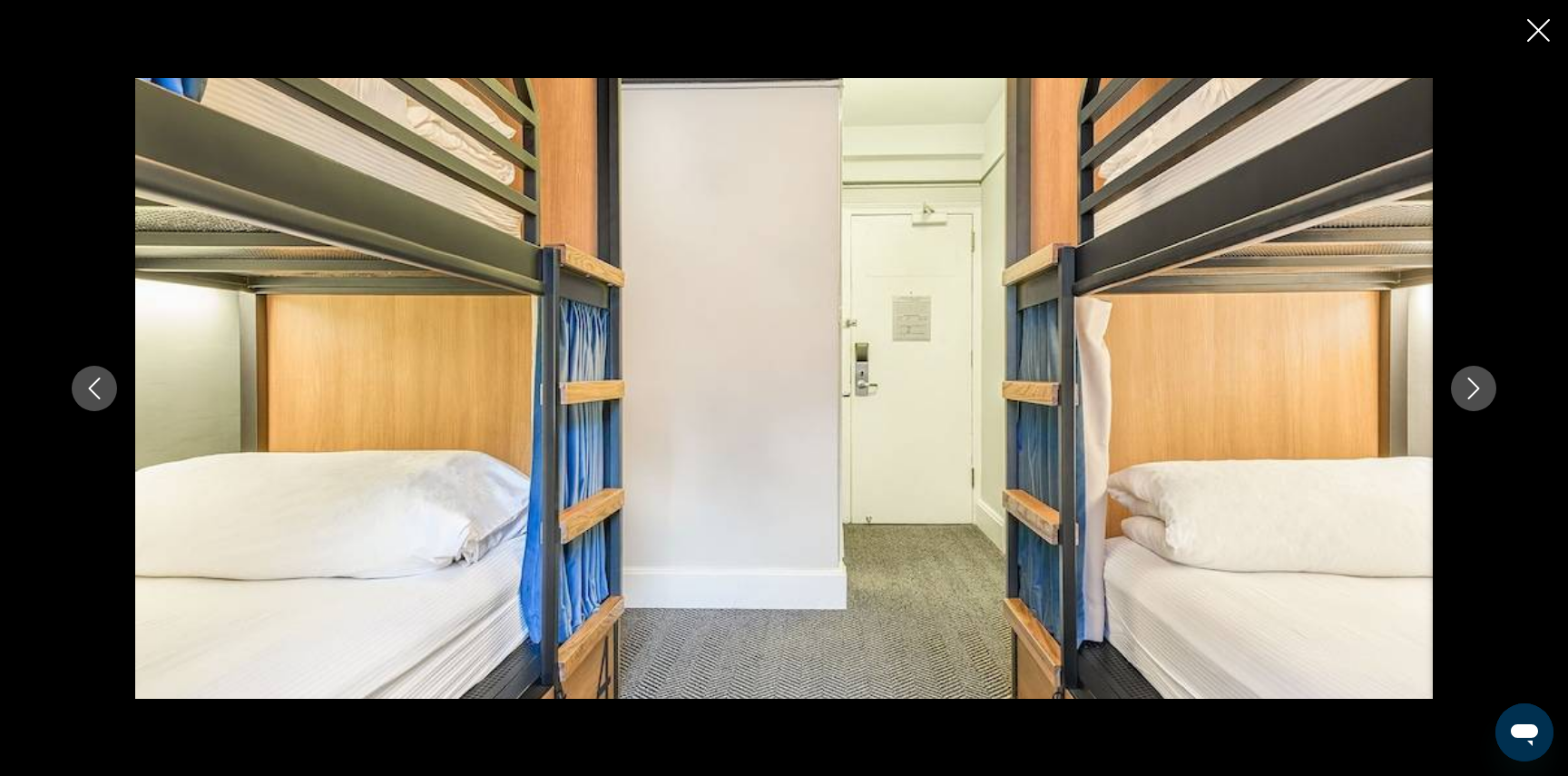
click at [1532, 24] on icon "Close slideshow" at bounding box center [1538, 30] width 23 height 23
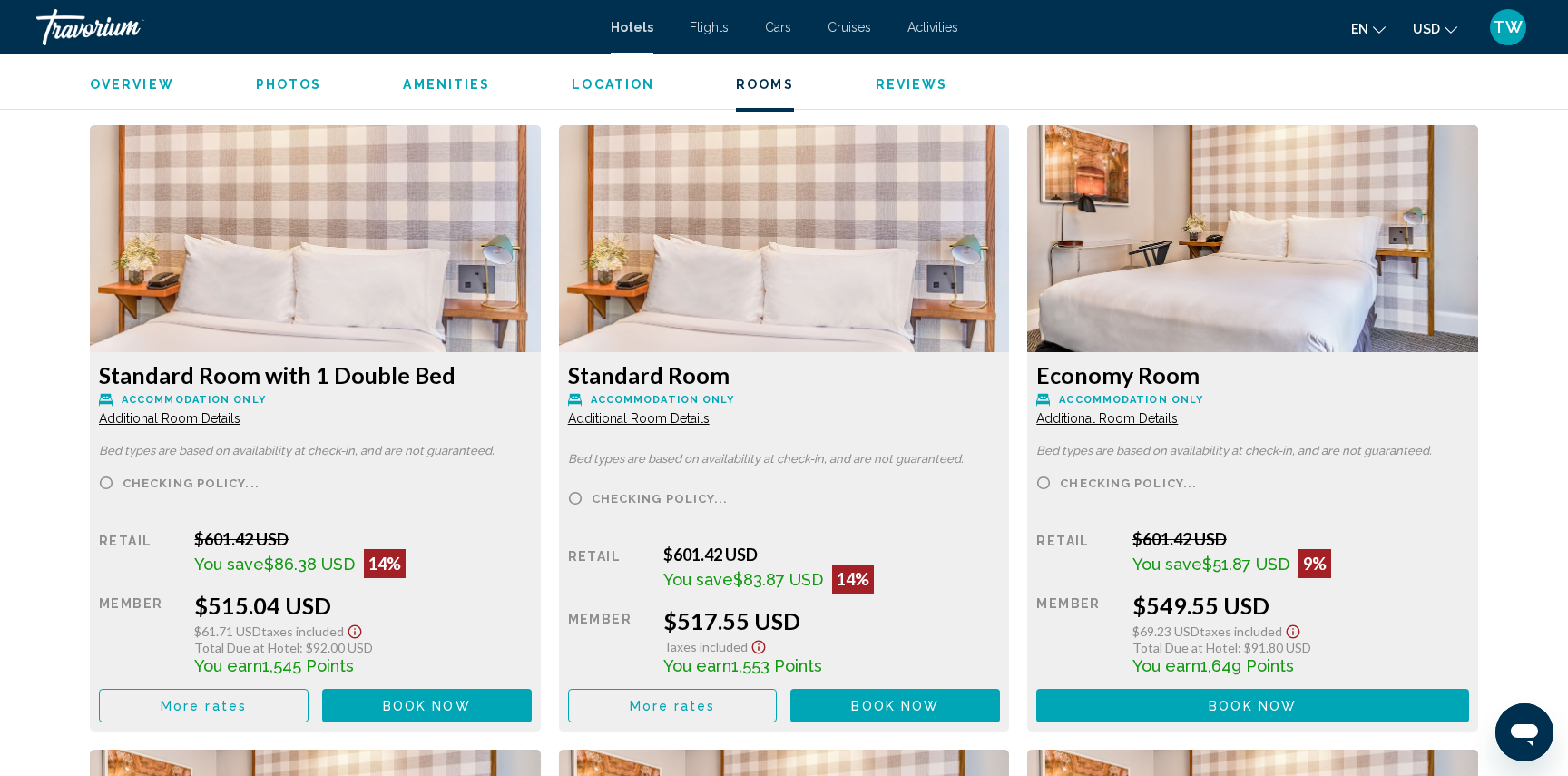
scroll to position [2440, 0]
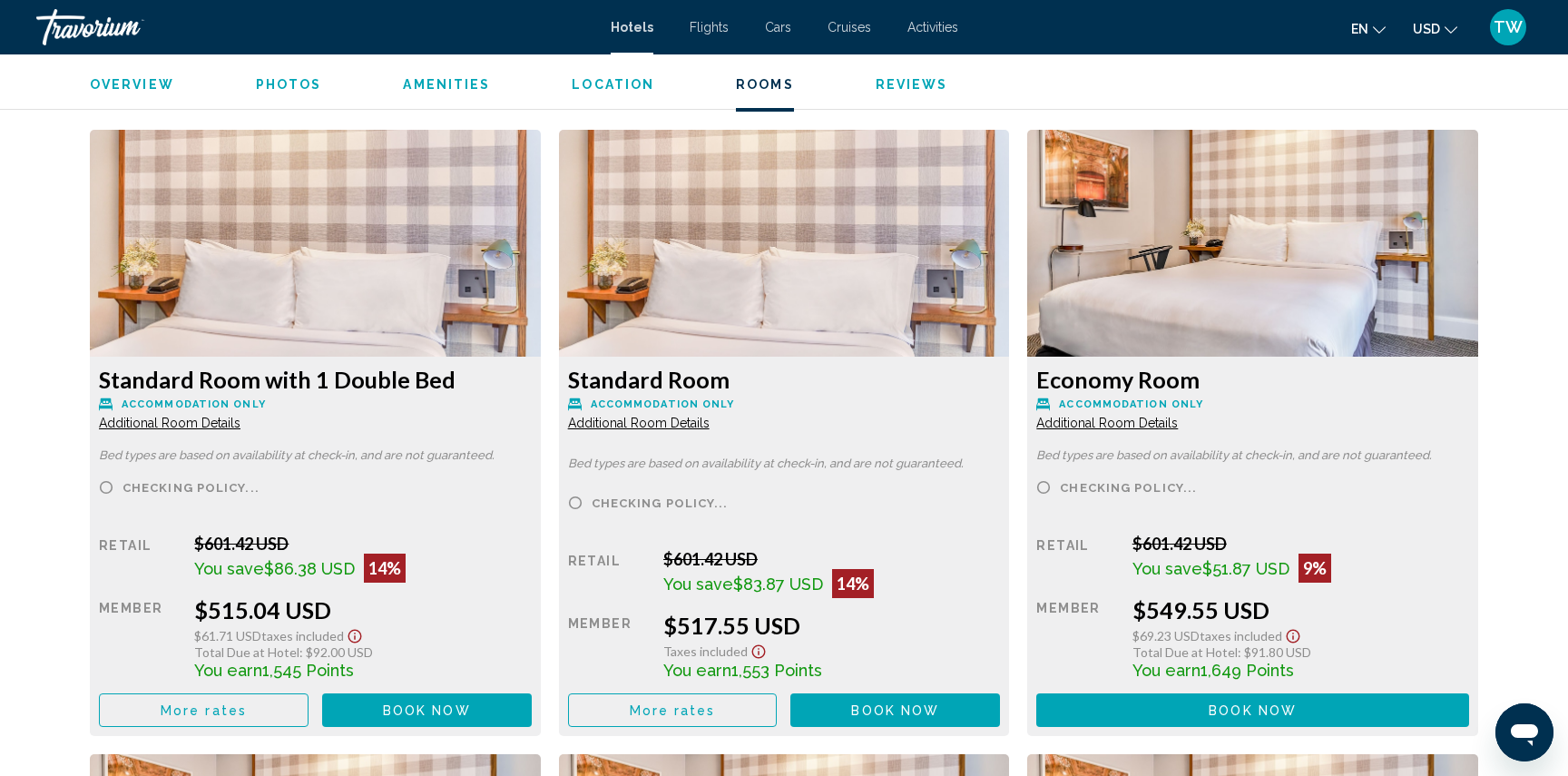
click at [240, 420] on span "Additional Room Details" at bounding box center [169, 423] width 141 height 15
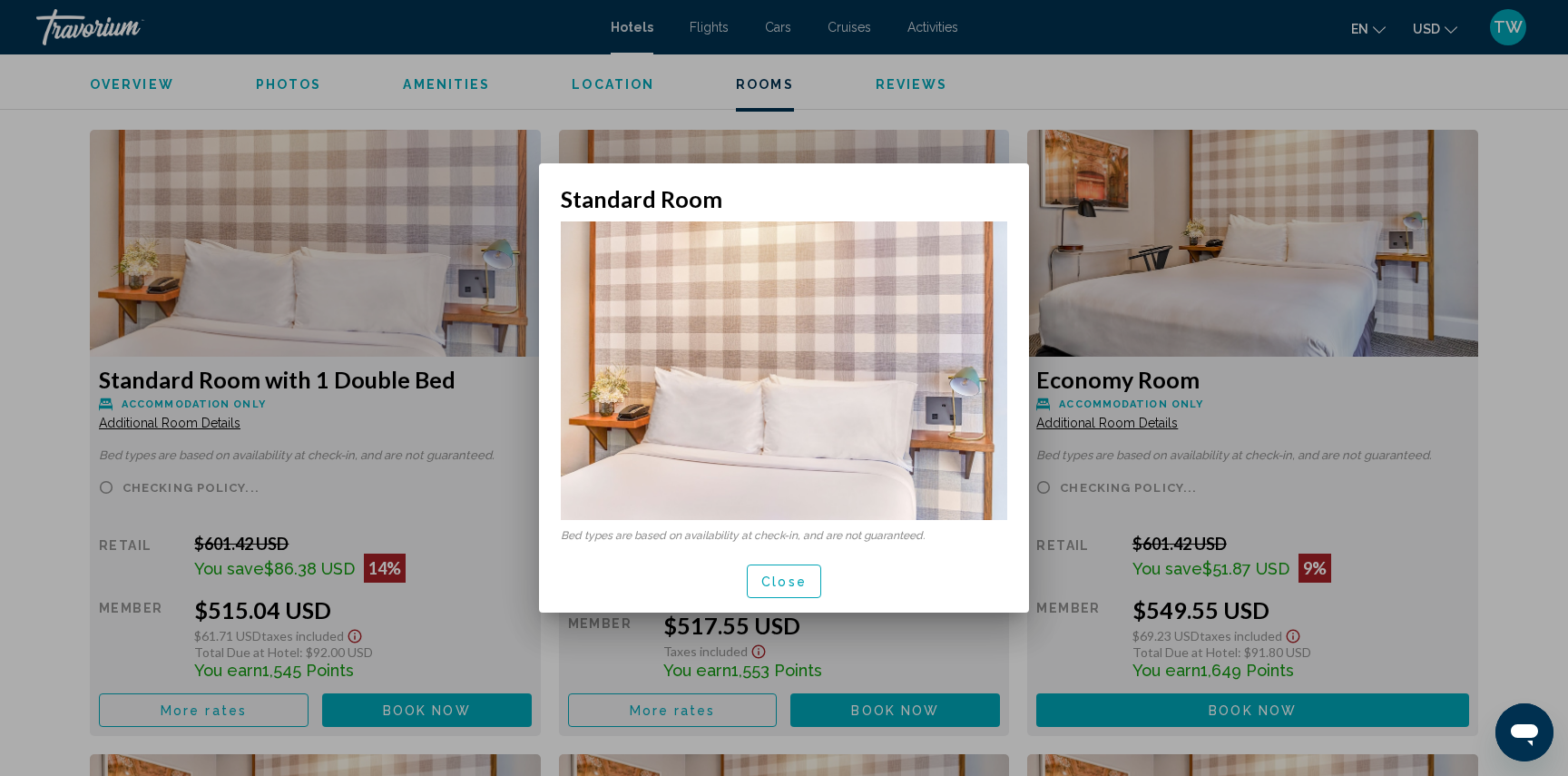
scroll to position [0, 0]
click at [784, 575] on span "Close" at bounding box center [784, 582] width 45 height 15
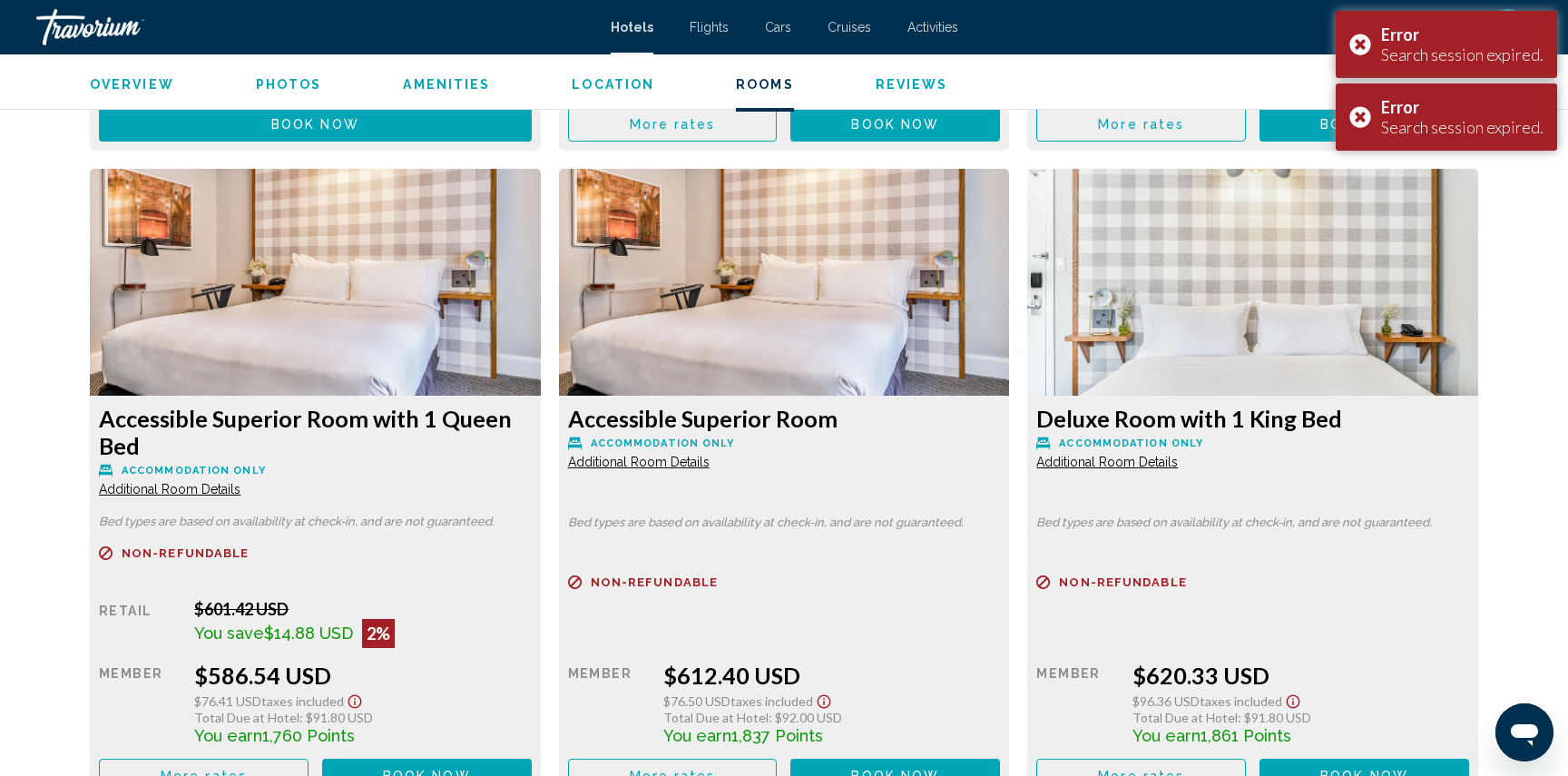
scroll to position [3629, 0]
